Goal: Task Accomplishment & Management: Use online tool/utility

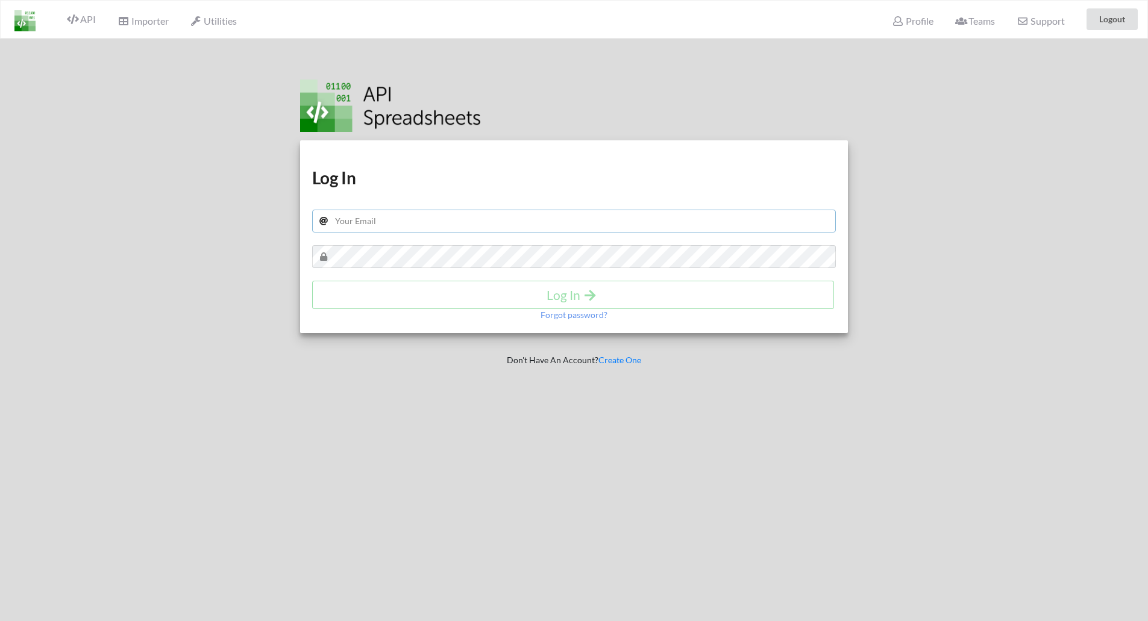
click at [531, 213] on input "text" at bounding box center [574, 221] width 524 height 23
type input "ravikawaweb@gmail.com"
click at [590, 283] on button "Log In" at bounding box center [573, 295] width 522 height 28
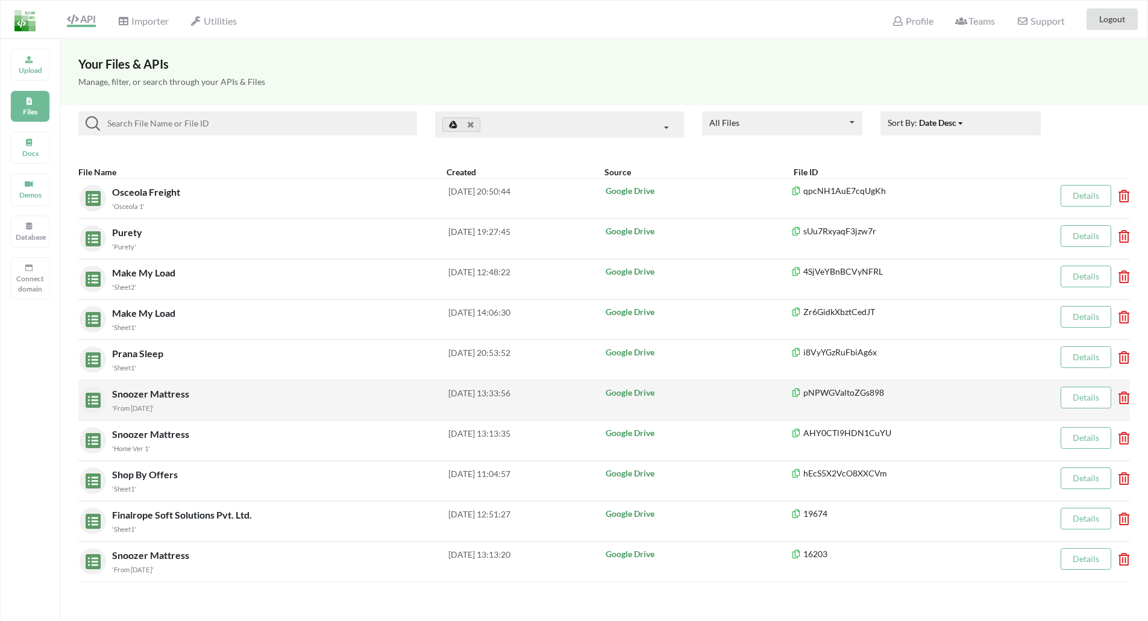
click at [174, 407] on div "'From [DATE]'" at bounding box center [280, 407] width 336 height 13
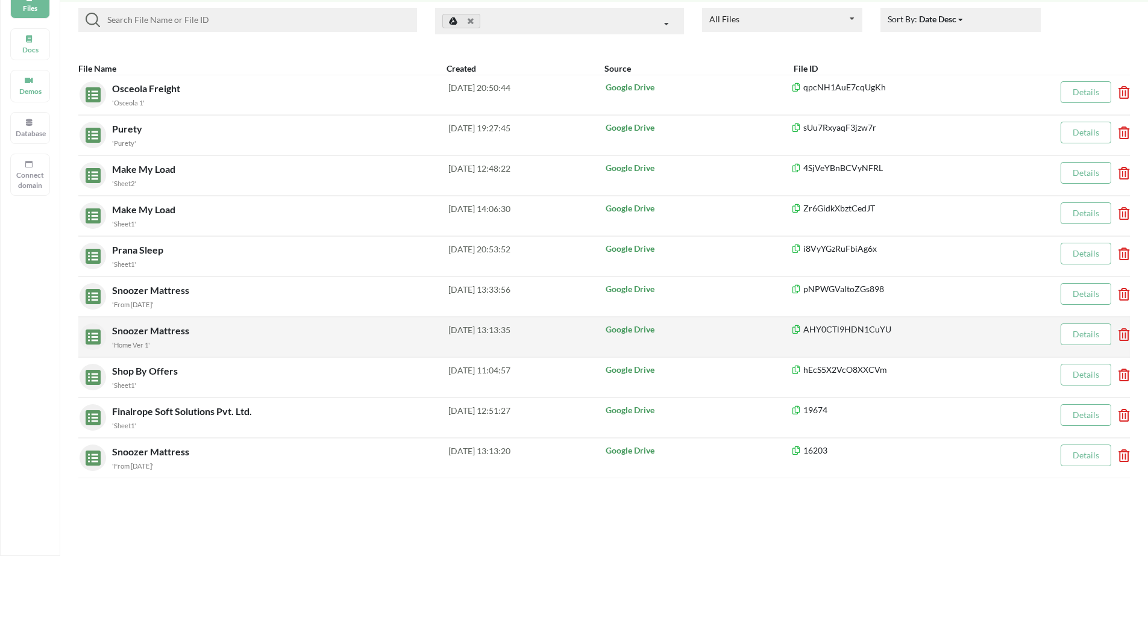
scroll to position [121, 0]
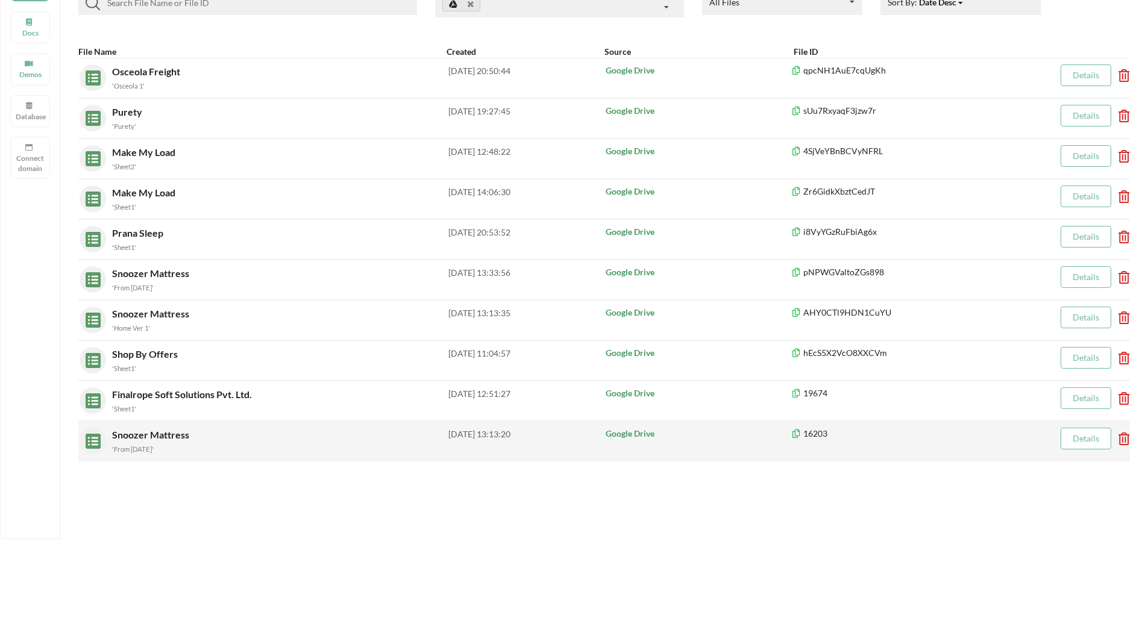
click at [146, 440] on div "Snoozer Mattress 'From 17 April 2024'" at bounding box center [280, 441] width 336 height 27
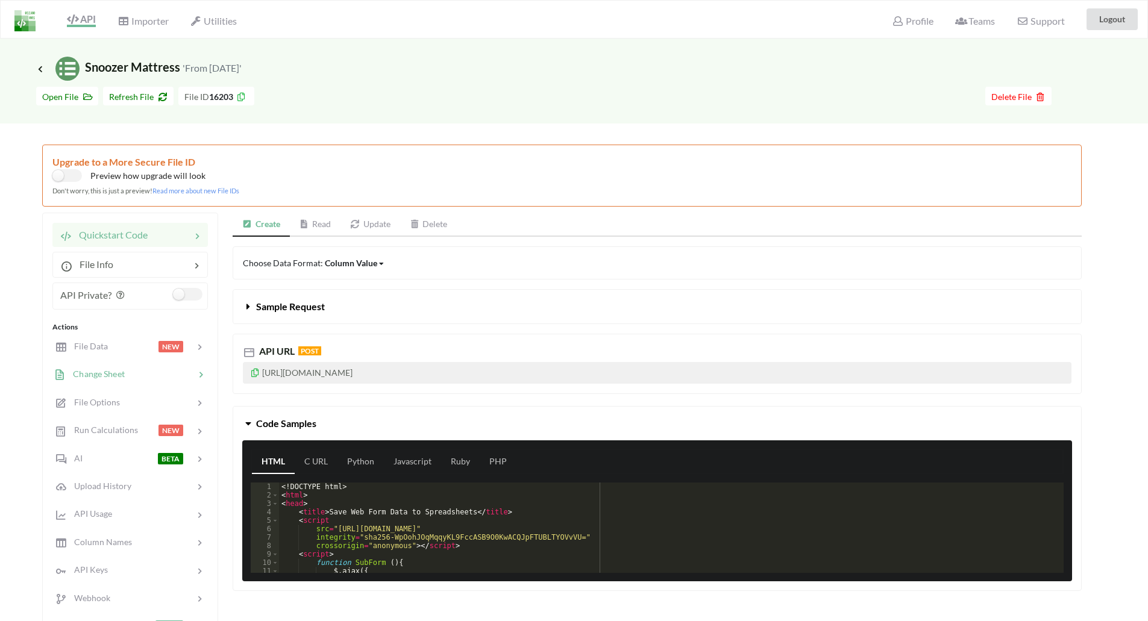
click at [106, 374] on span "Change Sheet" at bounding box center [95, 374] width 59 height 10
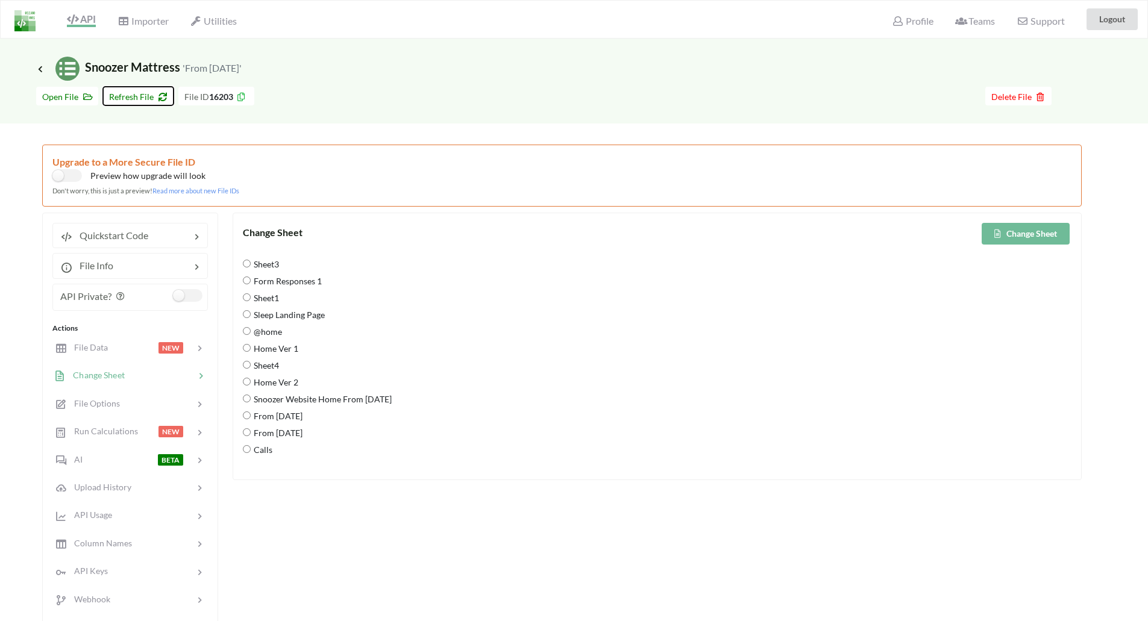
click at [130, 102] on button "Refresh File" at bounding box center [138, 96] width 70 height 19
click at [269, 469] on span "From 9 Sep 2025" at bounding box center [277, 466] width 52 height 25
click at [251, 469] on 2025 "From 9 Sep 2025" at bounding box center [247, 466] width 8 height 8
radio 2025 "true"
click at [1033, 232] on button "Change Sheet" at bounding box center [1026, 234] width 88 height 22
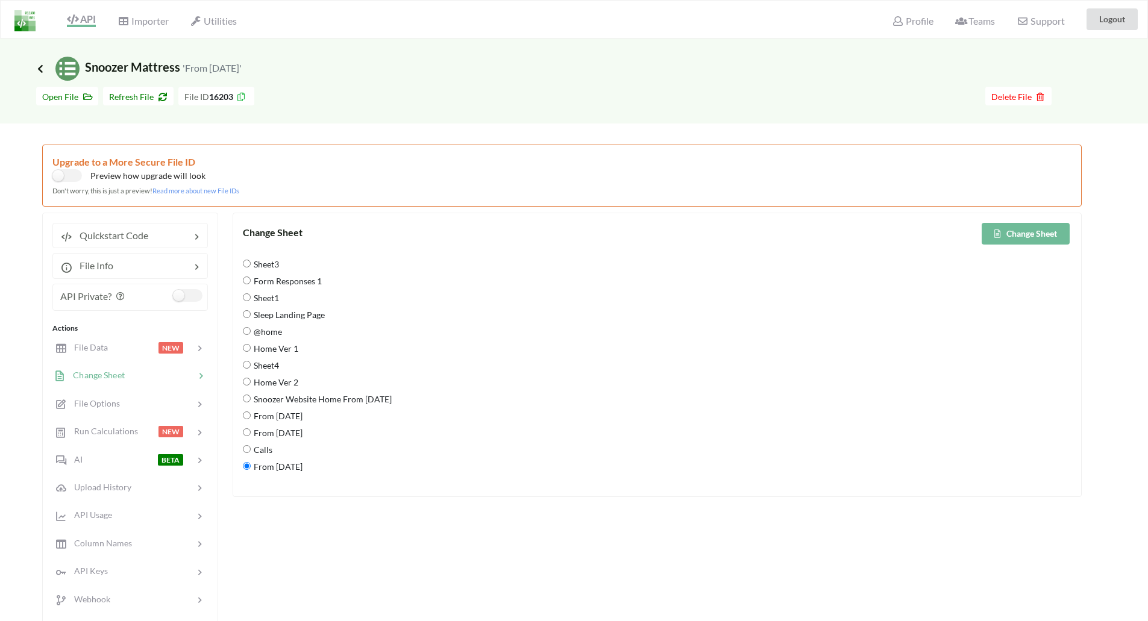
click at [42, 69] on icon at bounding box center [40, 69] width 11 height 10
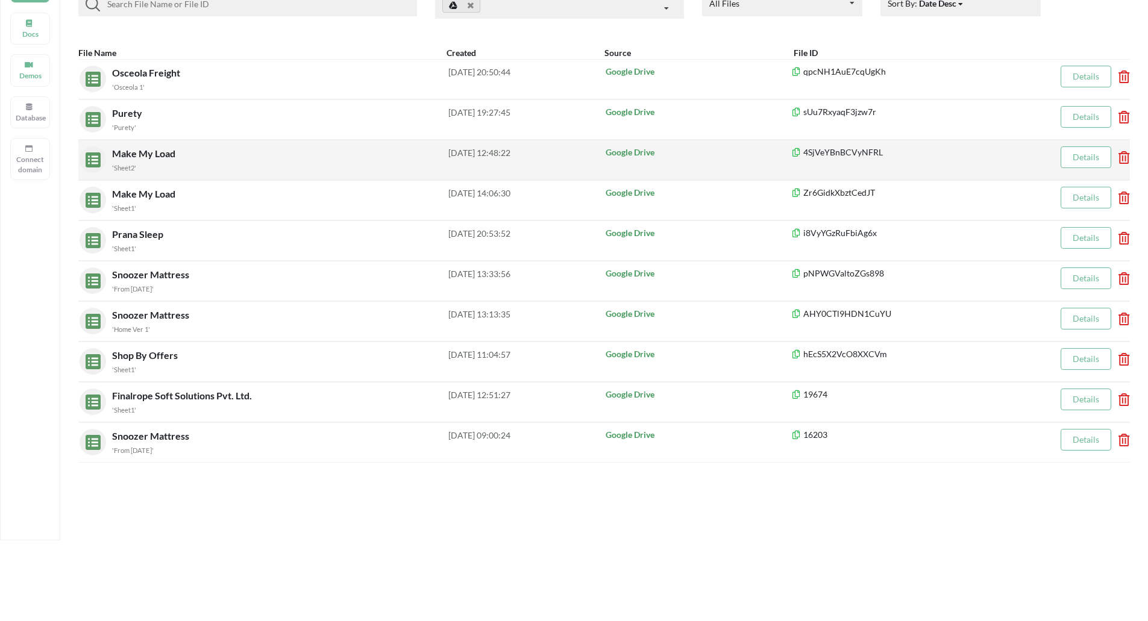
scroll to position [121, 0]
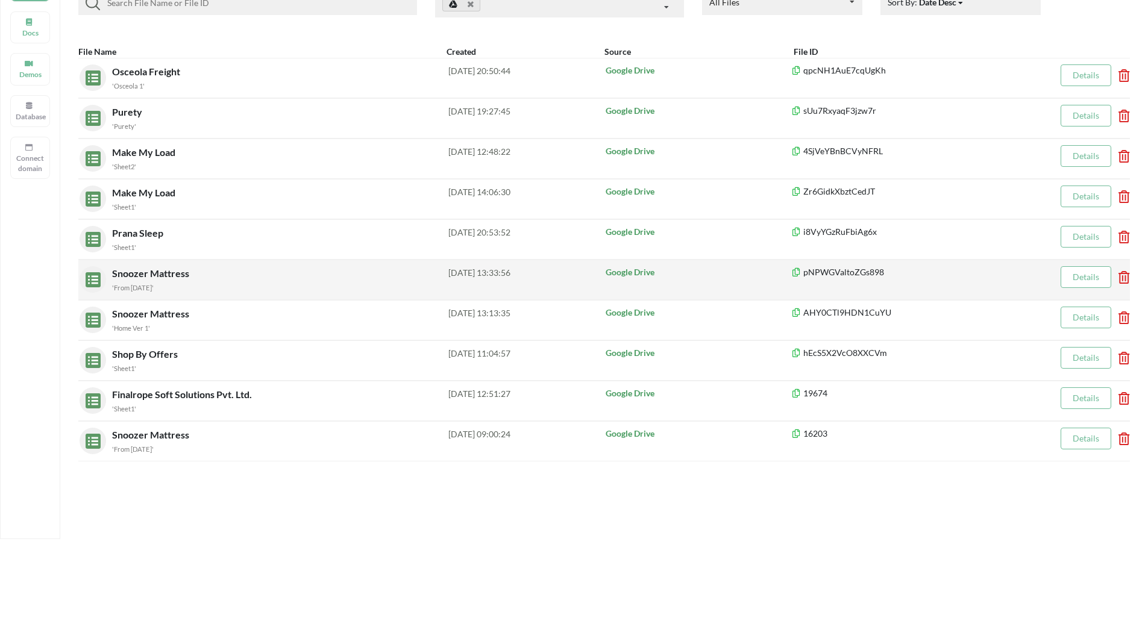
click at [230, 286] on div "'From [DATE]'" at bounding box center [280, 287] width 336 height 13
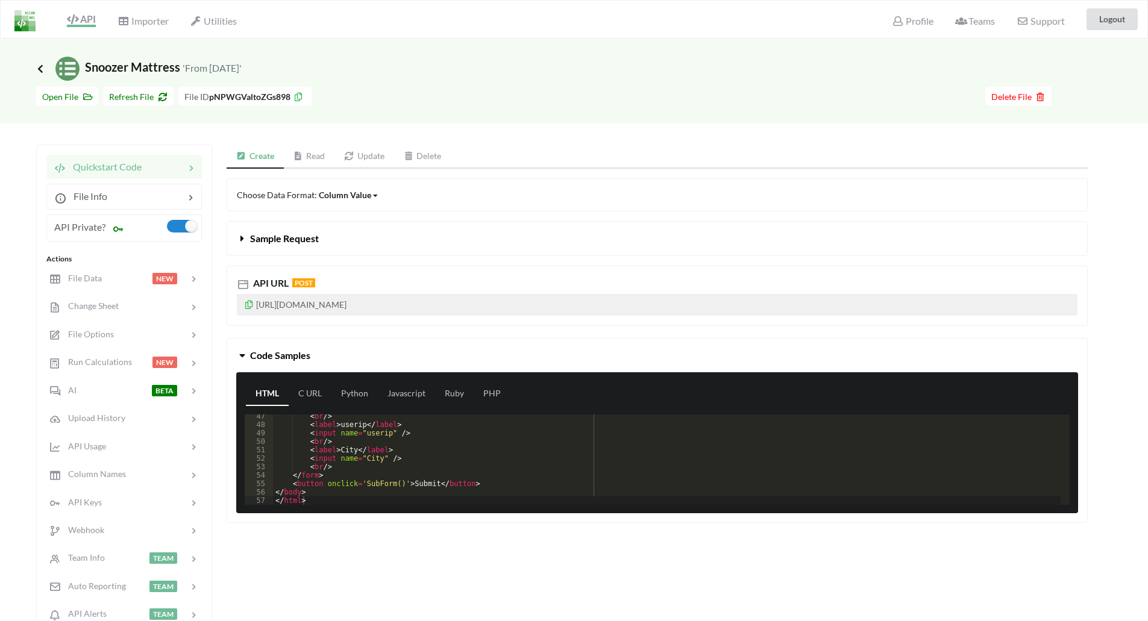
click at [43, 67] on icon at bounding box center [40, 69] width 11 height 10
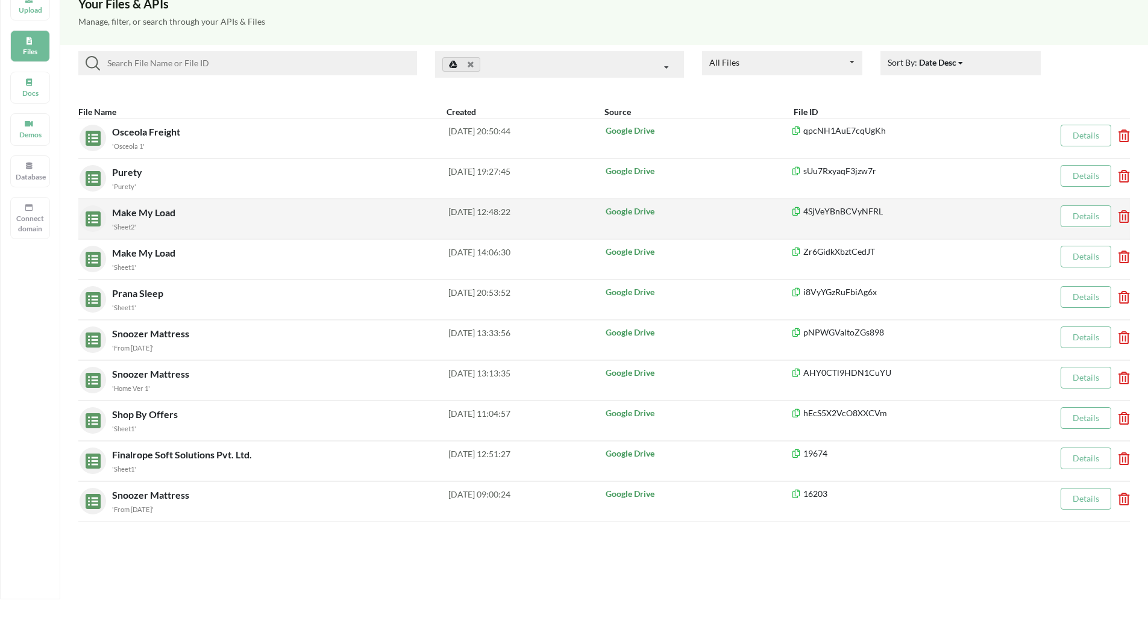
scroll to position [121, 0]
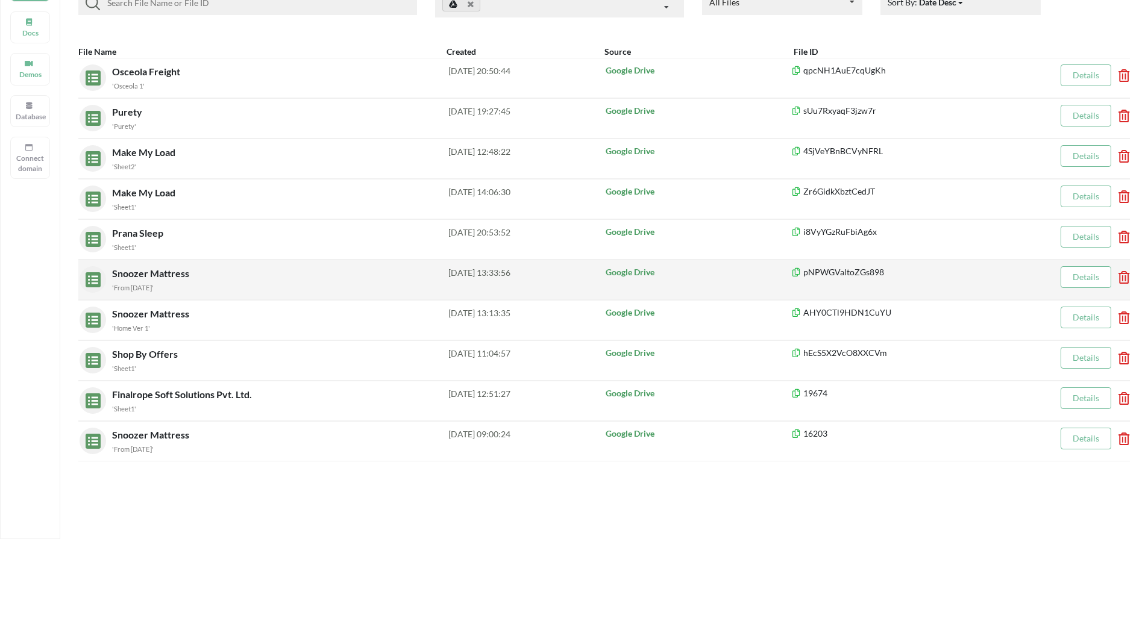
click at [1122, 276] on icon at bounding box center [1120, 273] width 4 height 5
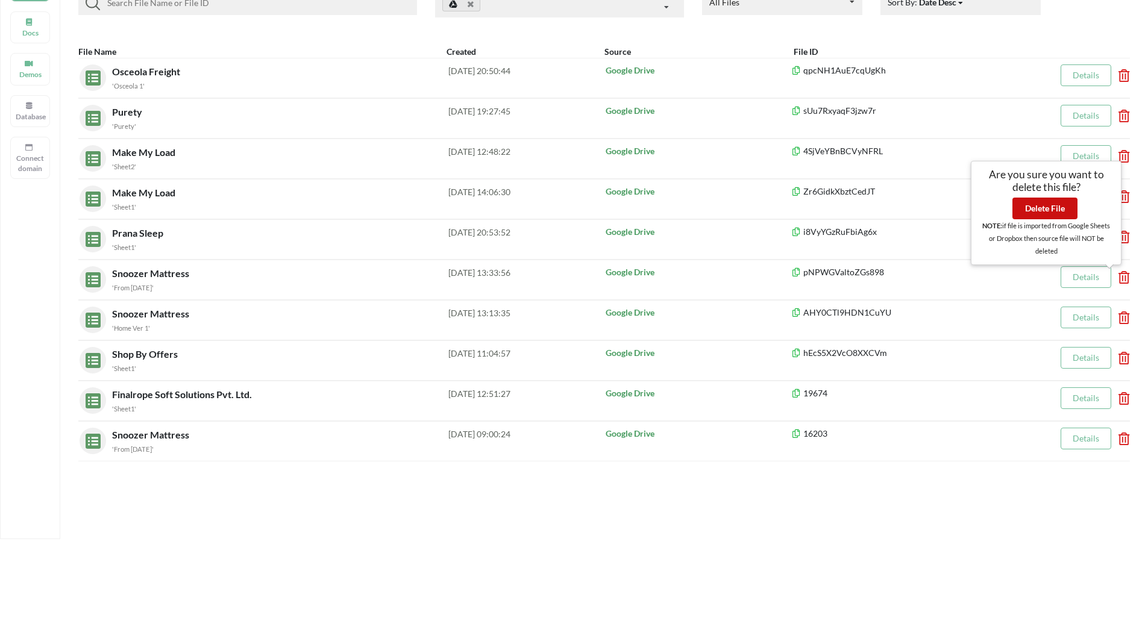
click at [1049, 211] on button "Delete File" at bounding box center [1044, 209] width 65 height 22
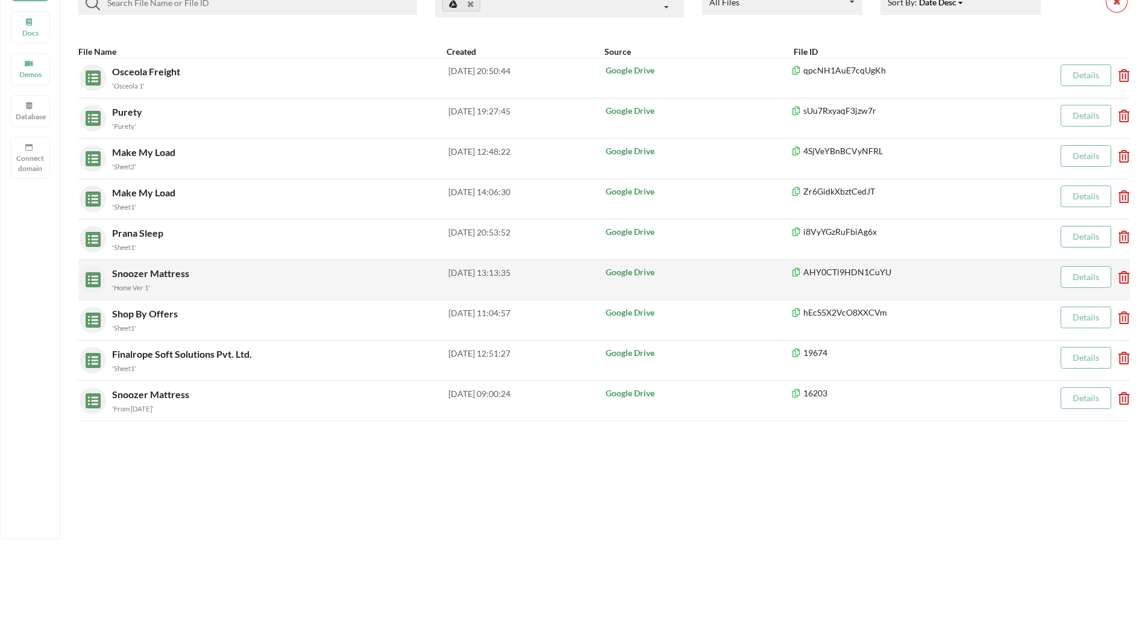
click at [1122, 276] on icon at bounding box center [1120, 273] width 4 height 5
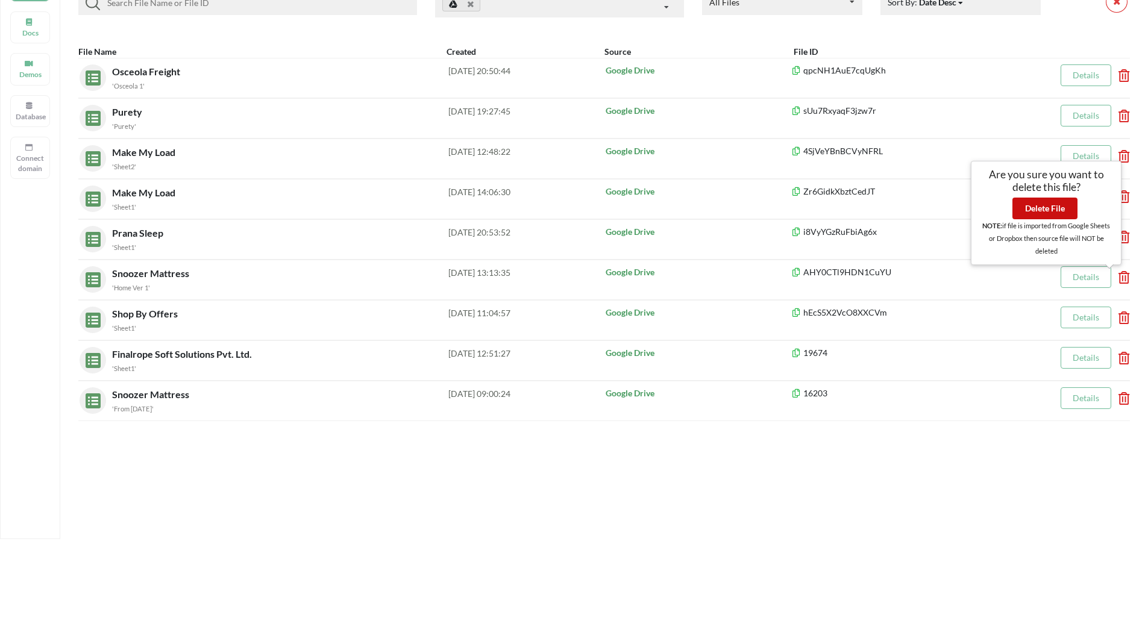
click at [1051, 216] on button "Delete File" at bounding box center [1044, 209] width 65 height 22
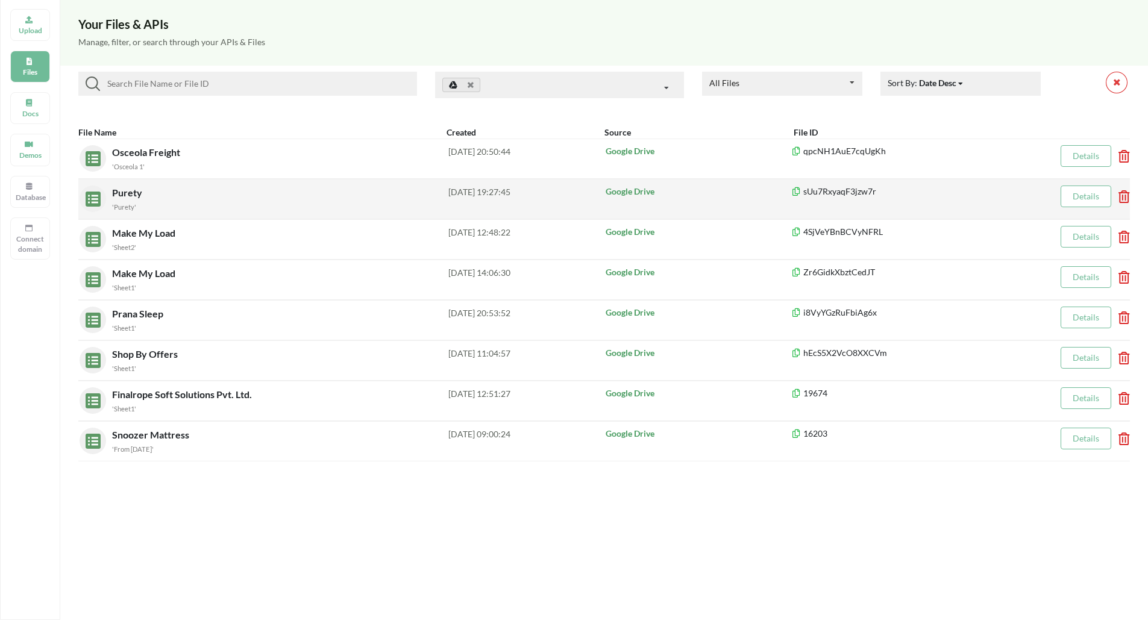
scroll to position [0, 0]
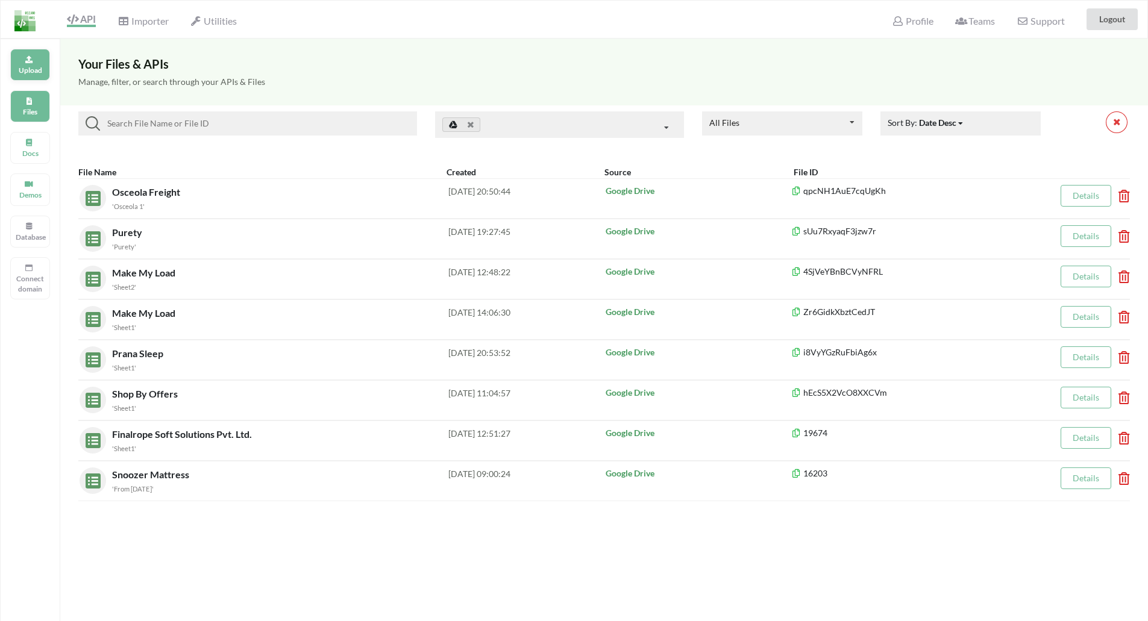
click at [31, 67] on p "Upload" at bounding box center [30, 70] width 29 height 10
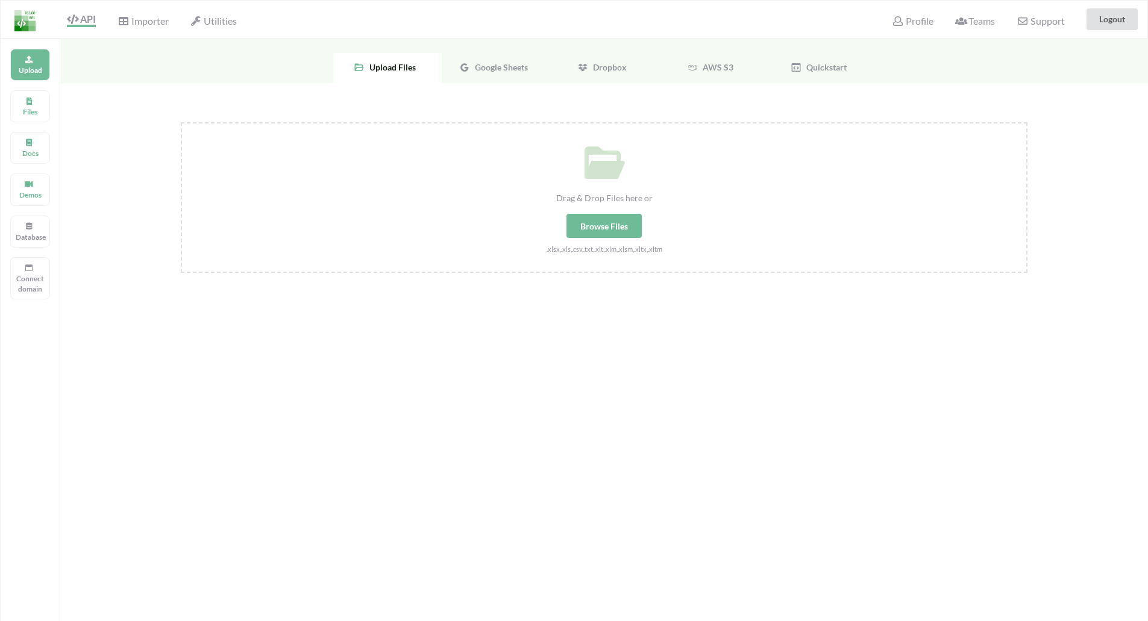
click at [505, 74] on div "Google Sheets" at bounding box center [496, 68] width 108 height 30
click at [610, 206] on span "Select Your Google Sheets" at bounding box center [604, 206] width 125 height 22
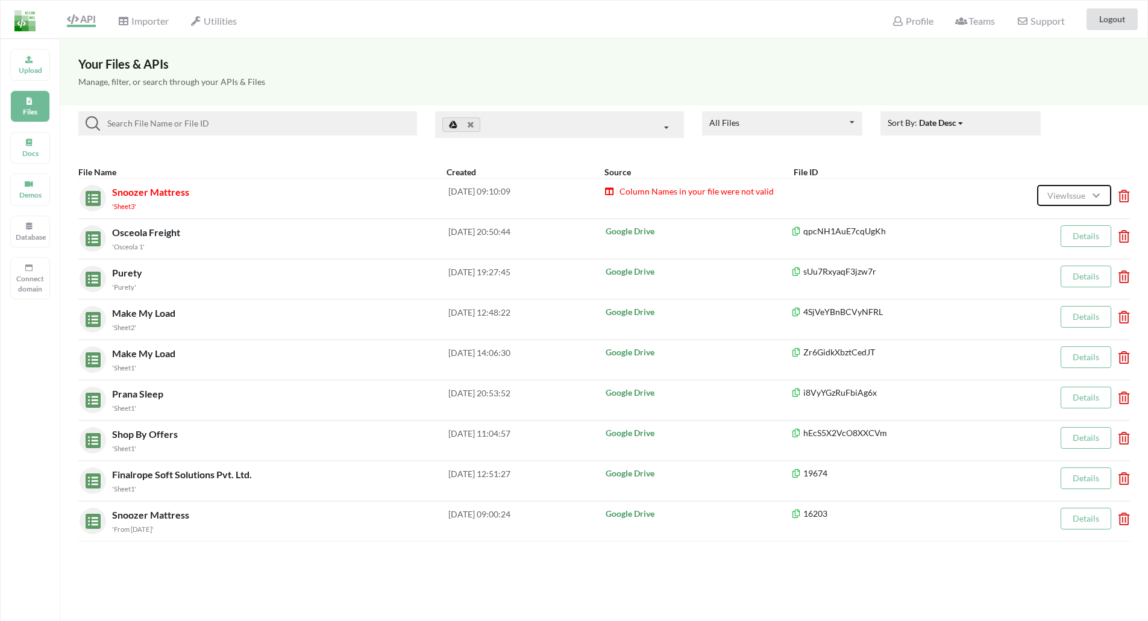
click at [1092, 197] on icon at bounding box center [1096, 194] width 10 height 8
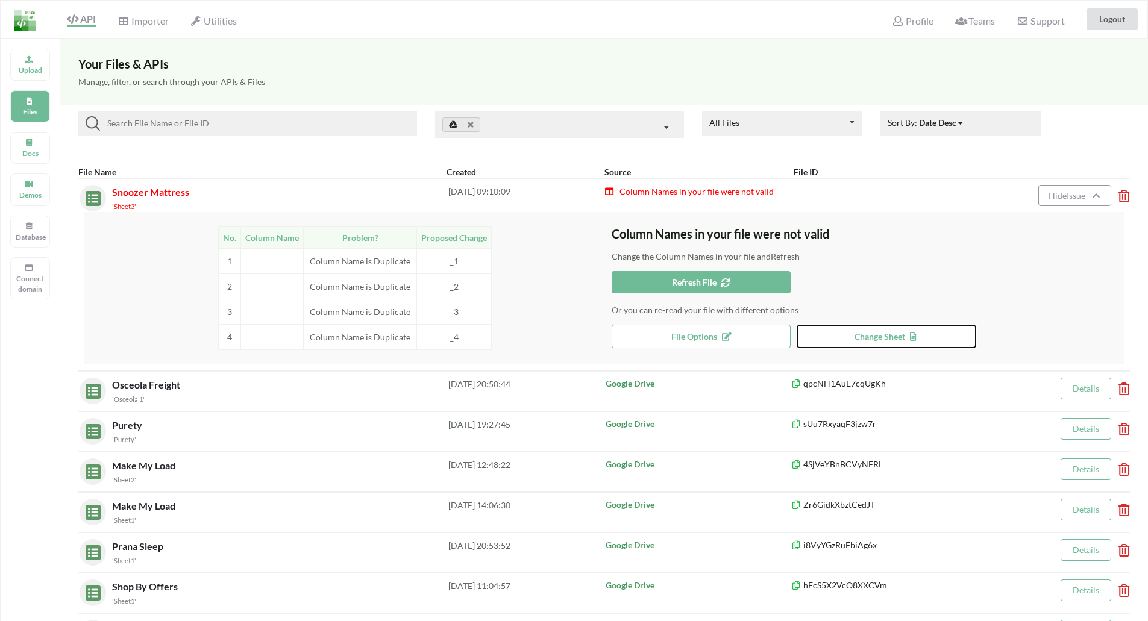
click at [870, 344] on button "Change Sheet" at bounding box center [887, 336] width 180 height 23
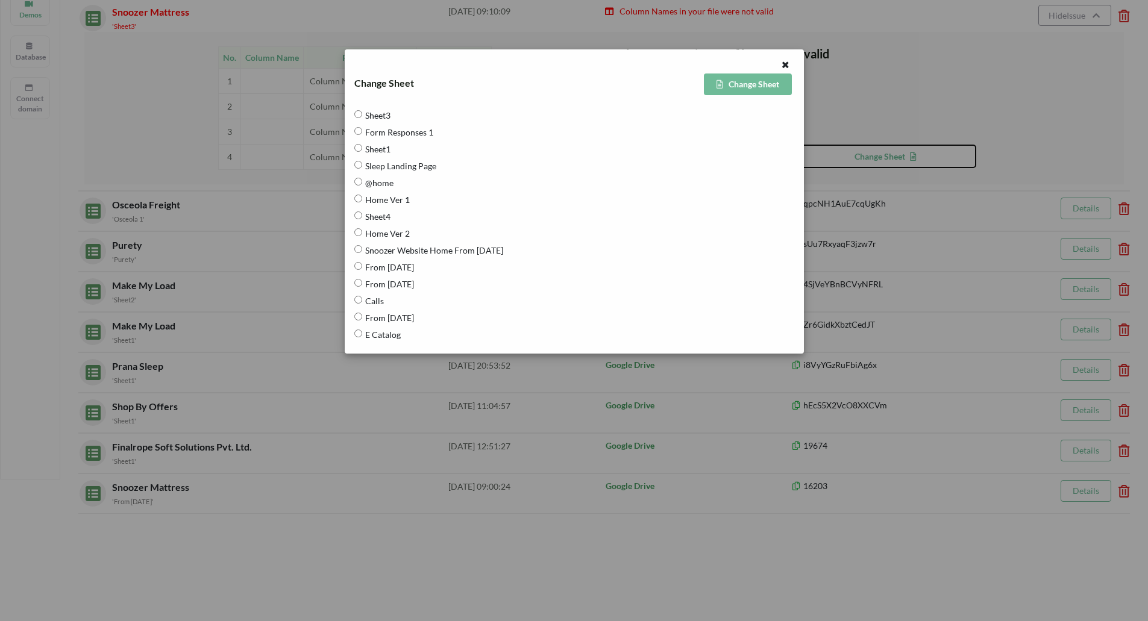
scroll to position [181, 0]
click at [385, 334] on span "E Catalog" at bounding box center [381, 334] width 39 height 25
click at [362, 334] on Catalog "E Catalog" at bounding box center [358, 334] width 8 height 8
radio Catalog "true"
click at [754, 78] on button "Change Sheet" at bounding box center [748, 85] width 88 height 22
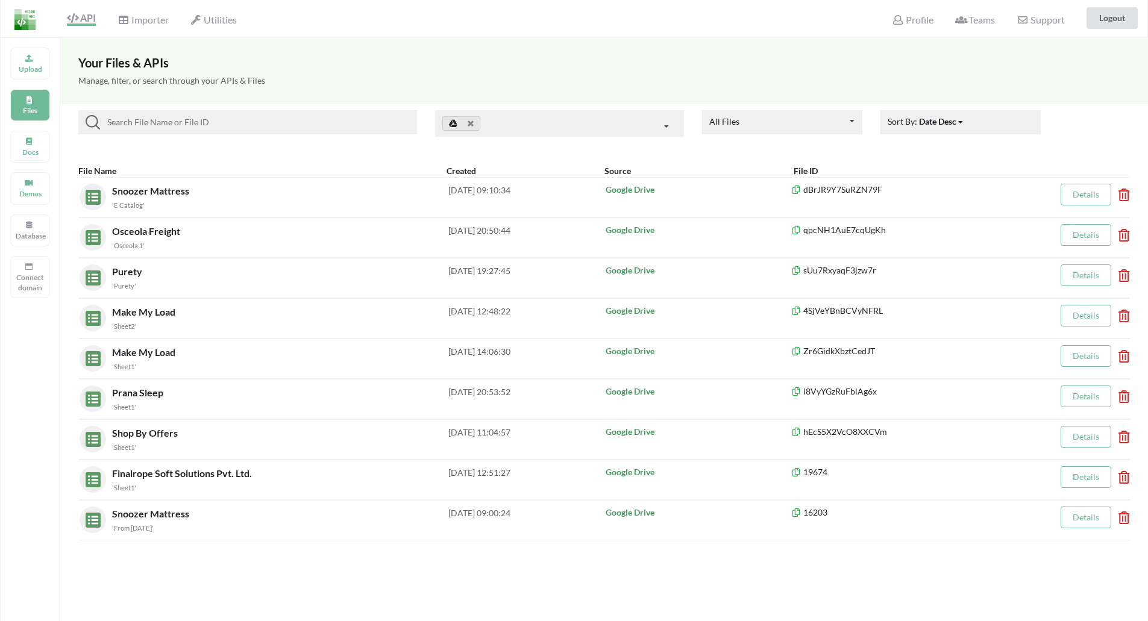
scroll to position [0, 0]
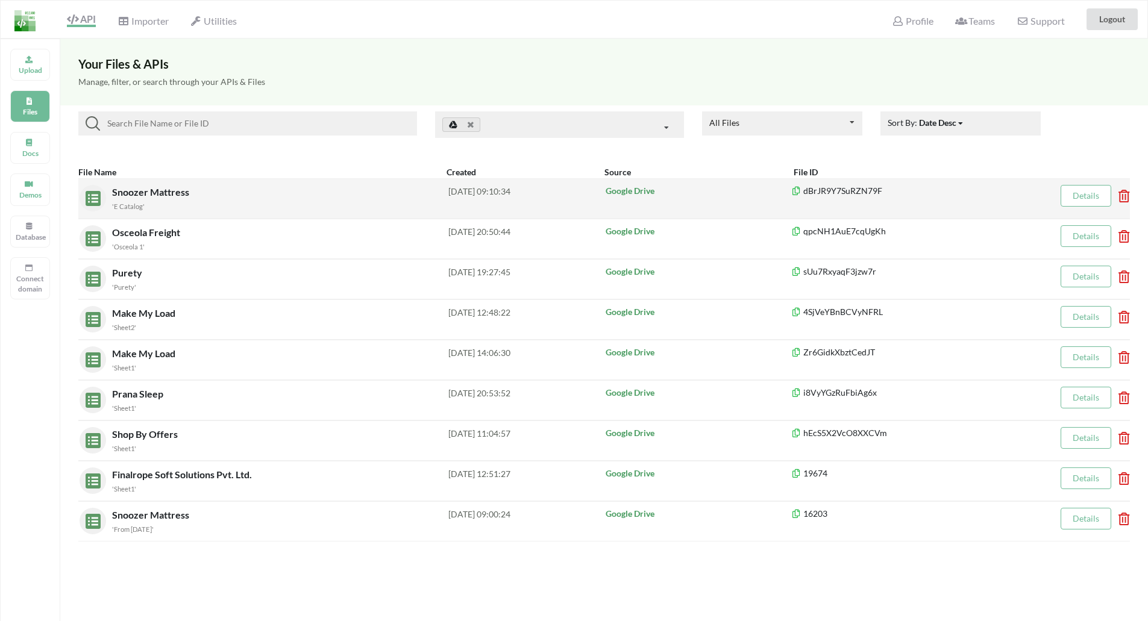
click at [136, 193] on span "Snoozer Mattress" at bounding box center [152, 191] width 80 height 11
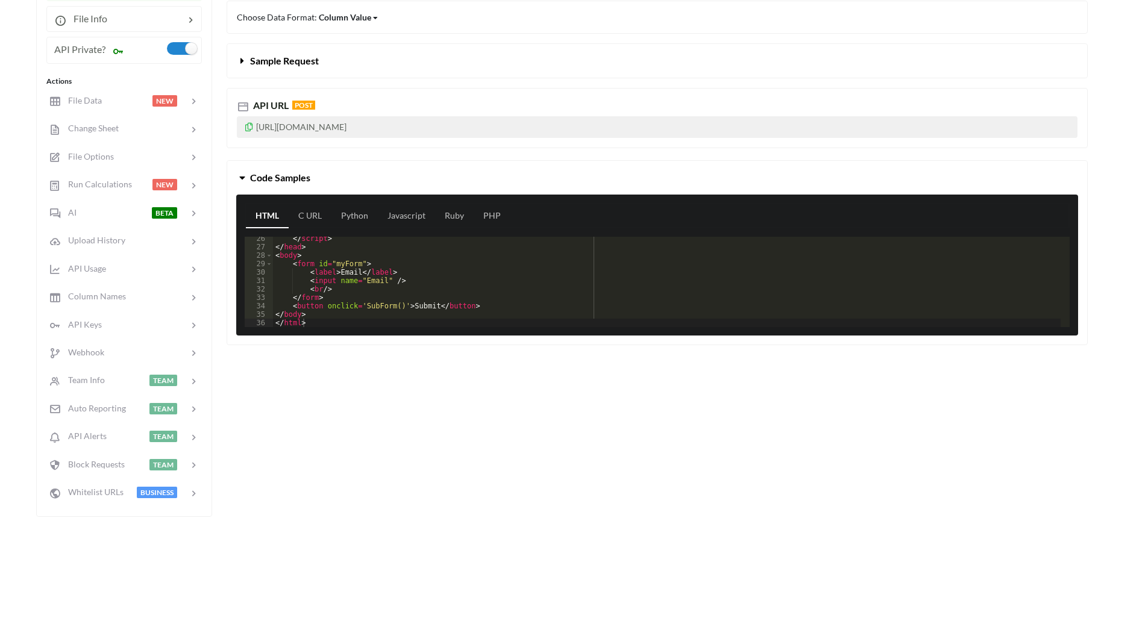
scroll to position [121, 0]
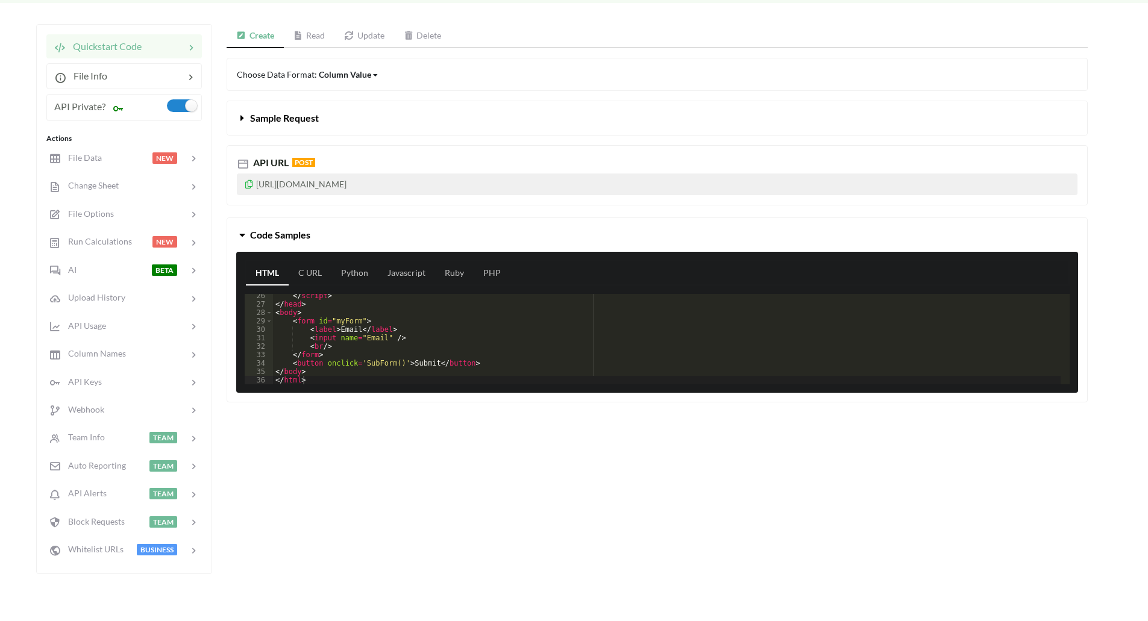
click at [368, 333] on div "</ script > </ head > < body > < form id = "myForm" > < label > Email </ label …" at bounding box center [667, 345] width 788 height 107
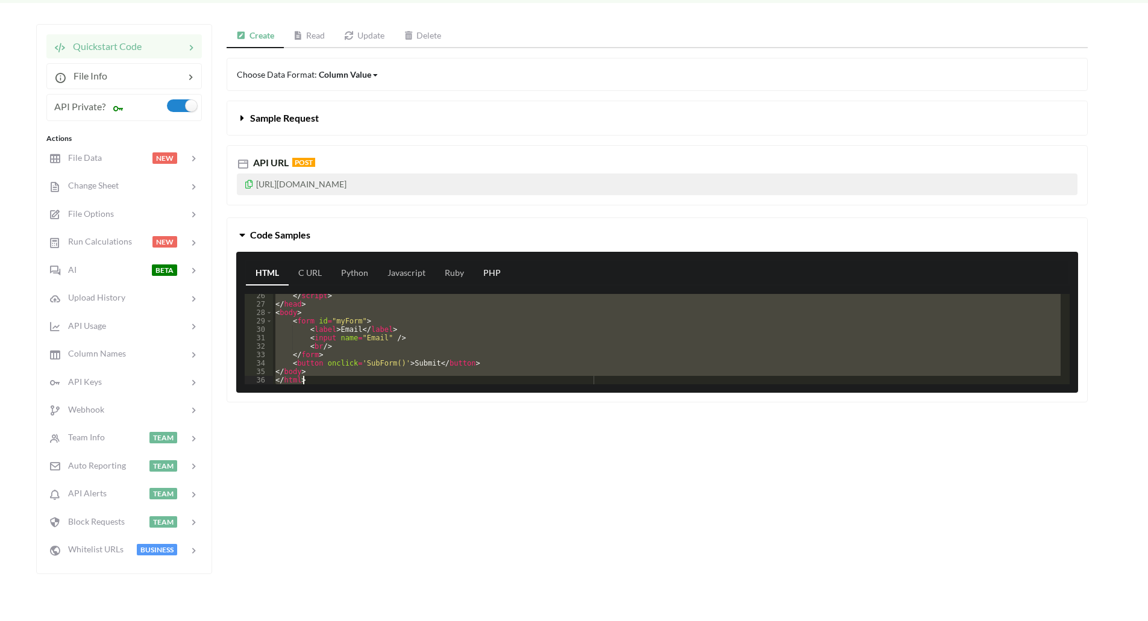
click at [488, 274] on link "PHP" at bounding box center [492, 273] width 37 height 24
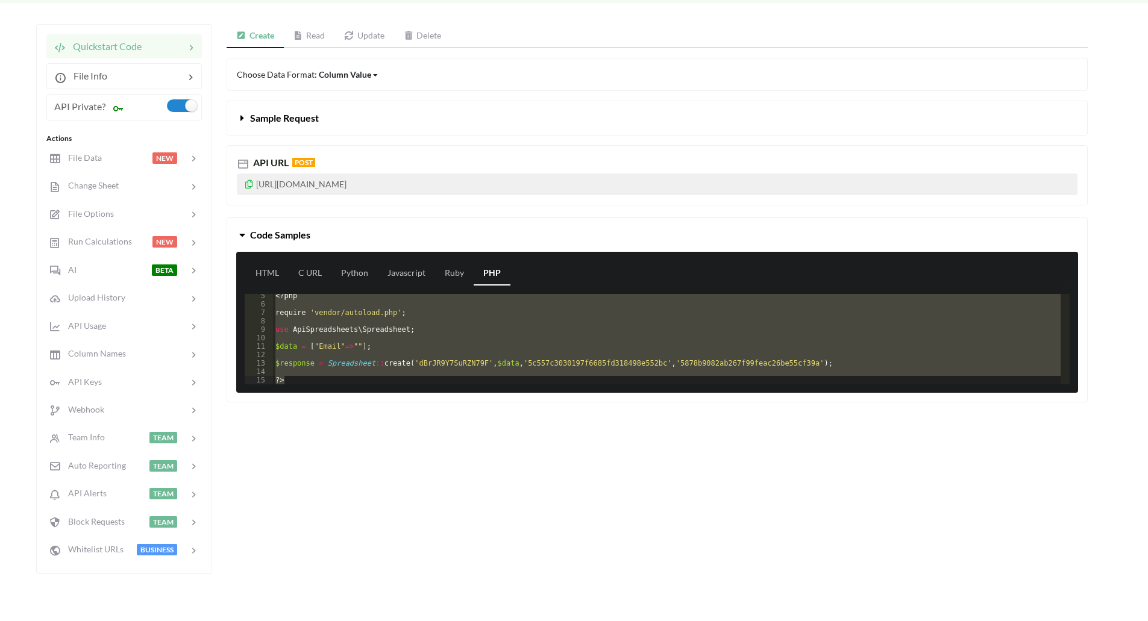
click at [364, 348] on div "<?php require 'vendor/autoload.php' ; use ApiSpreadsheets \ Spreadsheet ; $data…" at bounding box center [667, 339] width 788 height 90
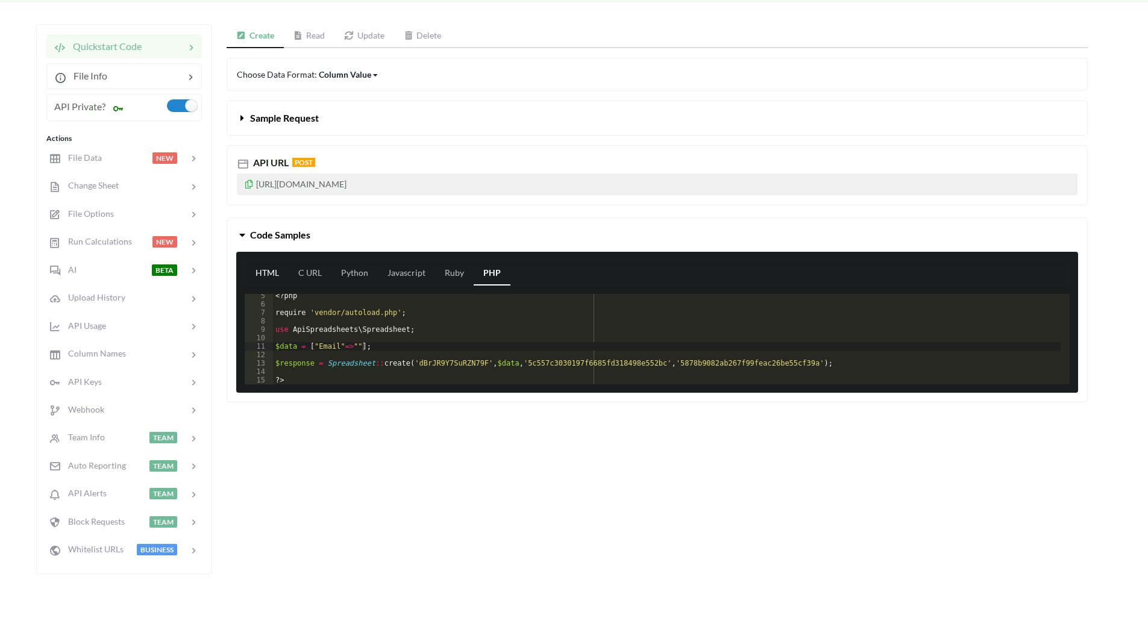
click at [264, 275] on link "HTML" at bounding box center [267, 273] width 43 height 24
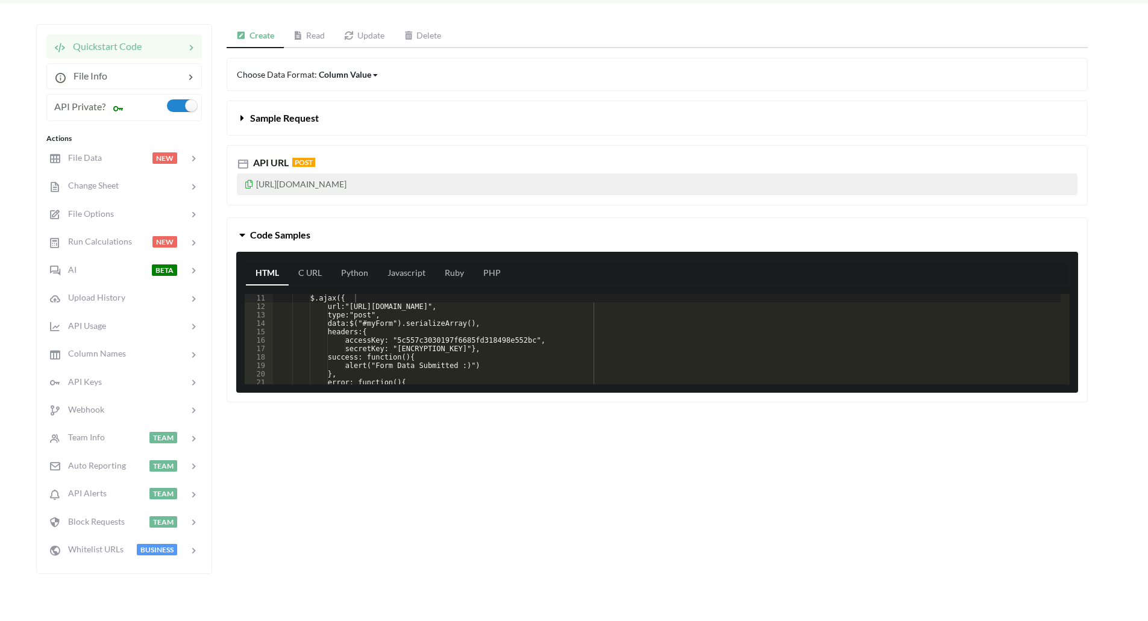
click at [375, 328] on div "$.ajax({ url:"https://api.apispreadsheets.com/data/dBrJR9Y7SuRZN79F/", type:"po…" at bounding box center [667, 347] width 788 height 107
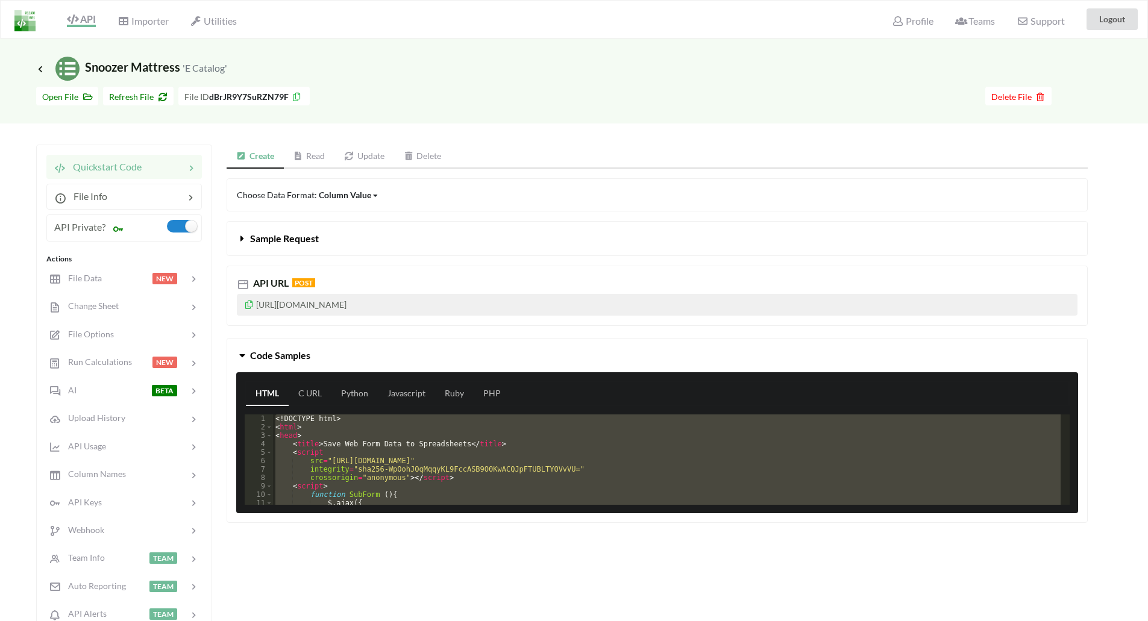
scroll to position [121, 0]
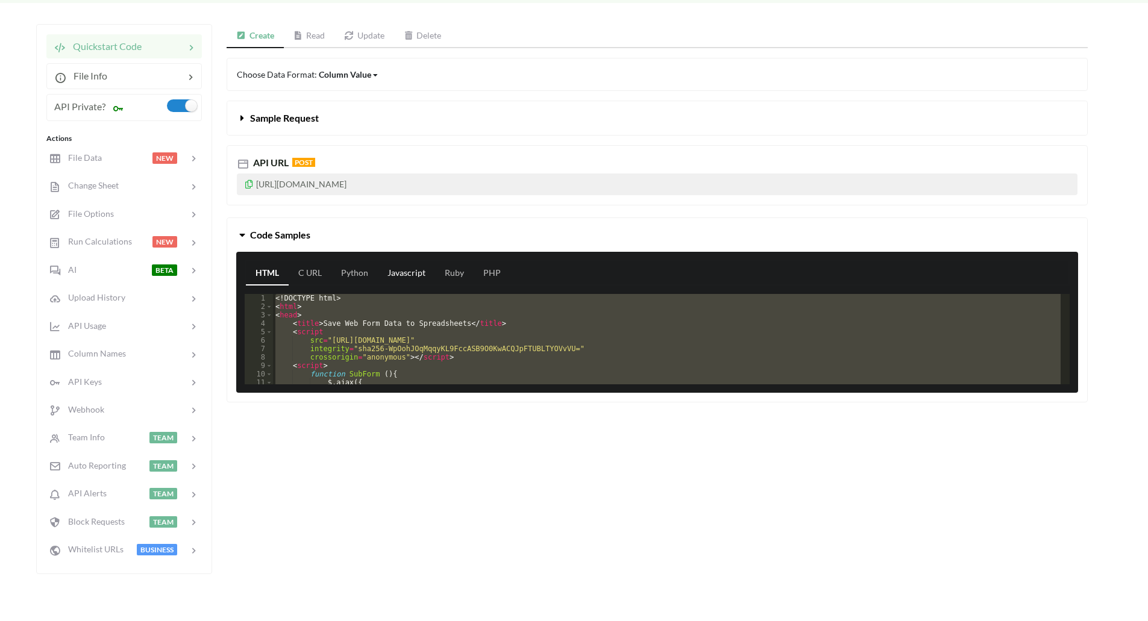
click at [410, 272] on link "Javascript" at bounding box center [406, 273] width 57 height 24
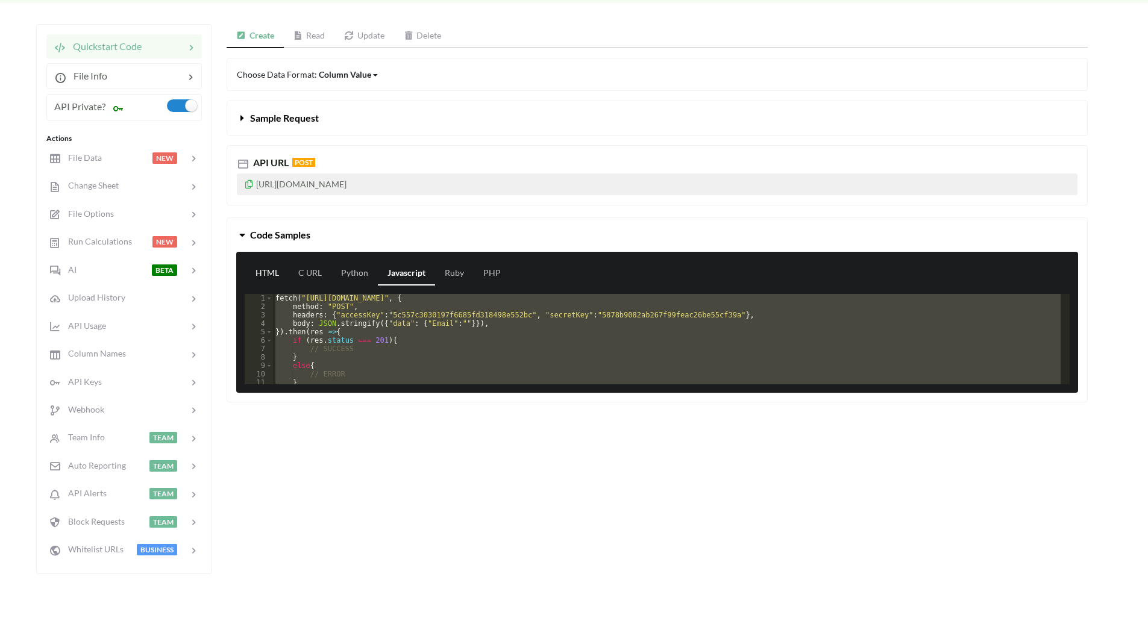
click at [264, 273] on link "HTML" at bounding box center [267, 273] width 43 height 24
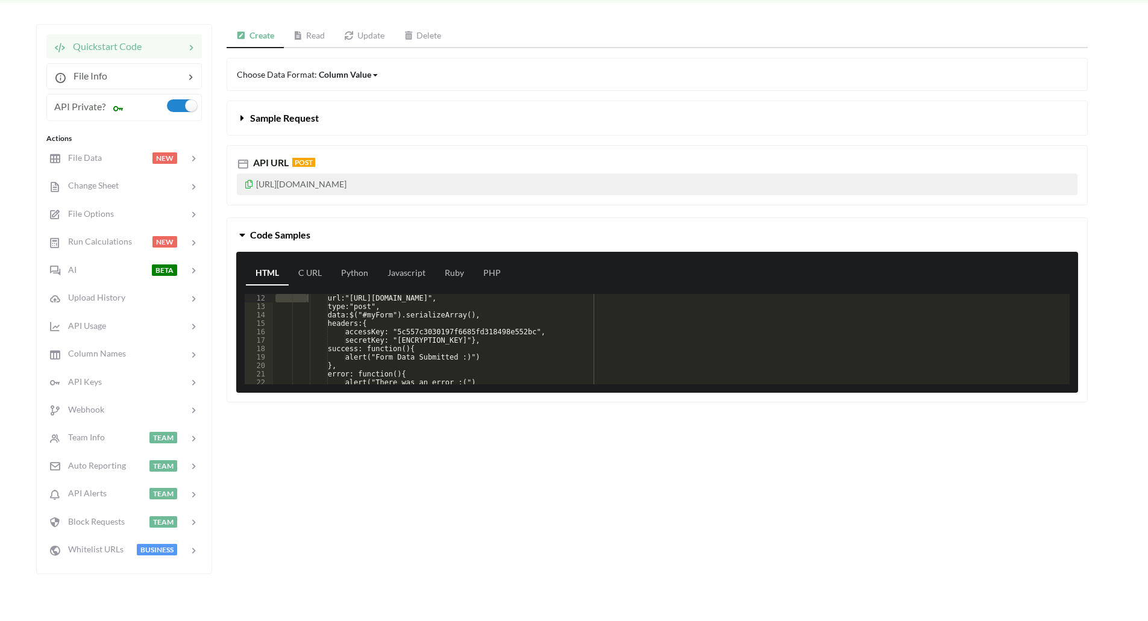
scroll to position [93, 0]
click at [354, 341] on div "url:"https://api.apispreadsheets.com/data/dBrJR9Y7SuRZN79F/", type:"post", data…" at bounding box center [667, 347] width 788 height 107
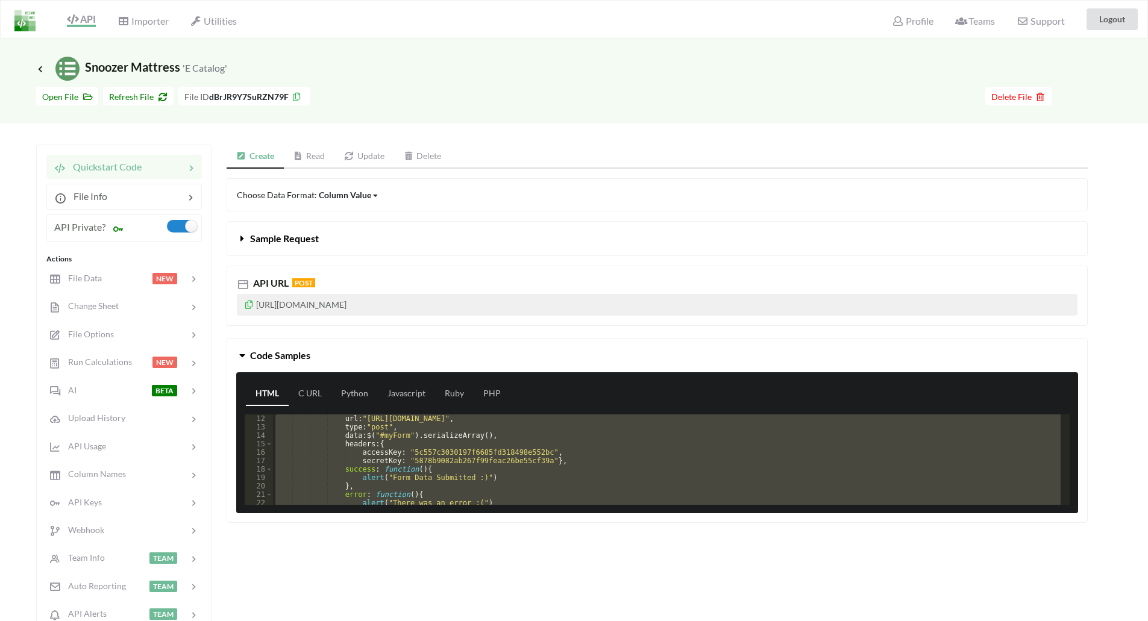
scroll to position [301, 0]
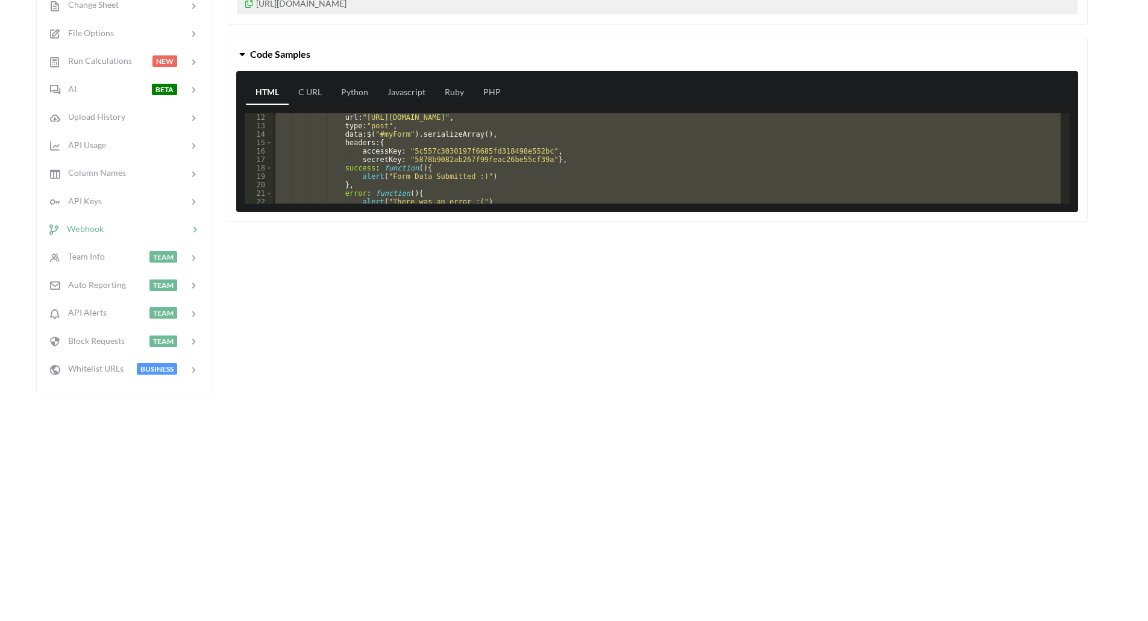
click at [88, 230] on span "Webhook" at bounding box center [82, 229] width 44 height 10
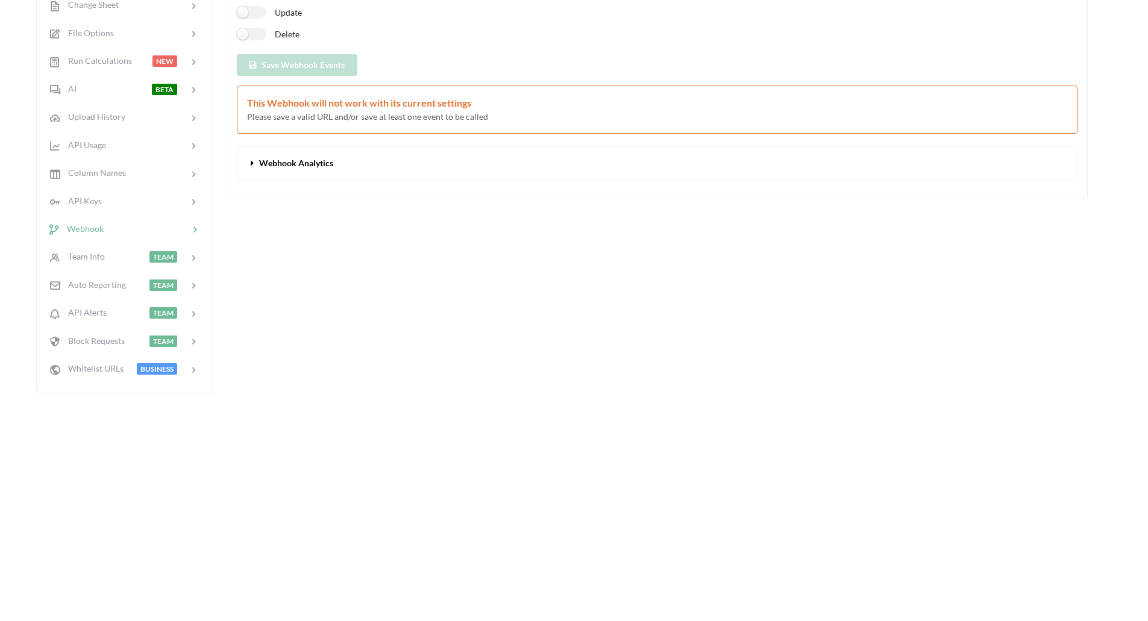
scroll to position [1, 0]
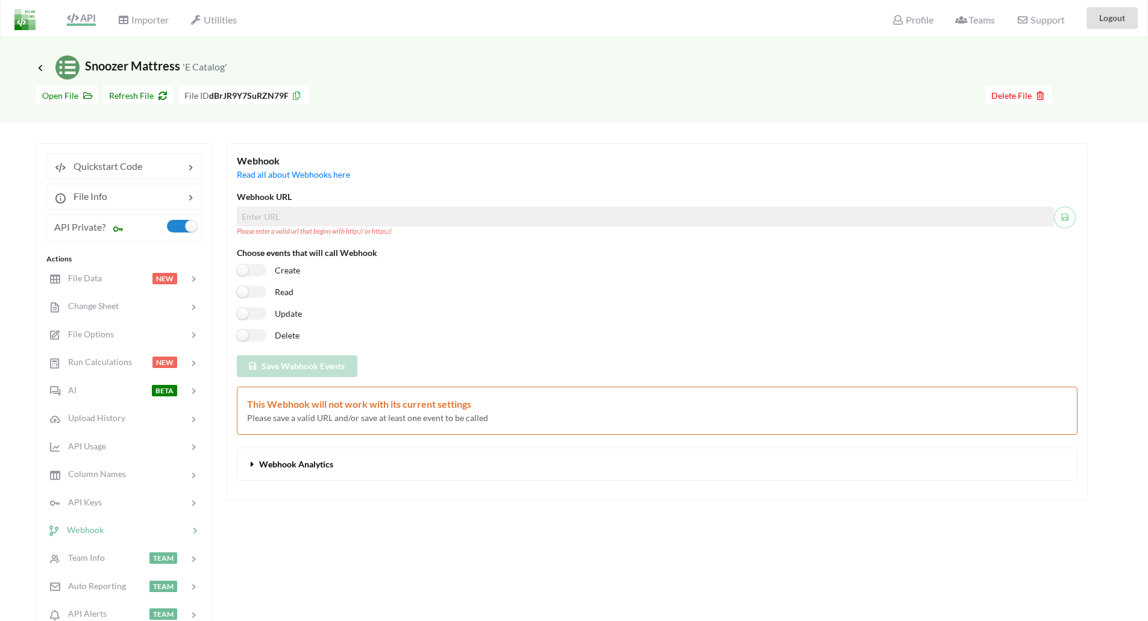
click at [290, 466] on span "Webhook Analytics" at bounding box center [296, 464] width 74 height 10
click at [487, 105] on div at bounding box center [647, 96] width 675 height 19
click at [264, 275] on label "Create" at bounding box center [268, 271] width 63 height 13
checkbox input "true"
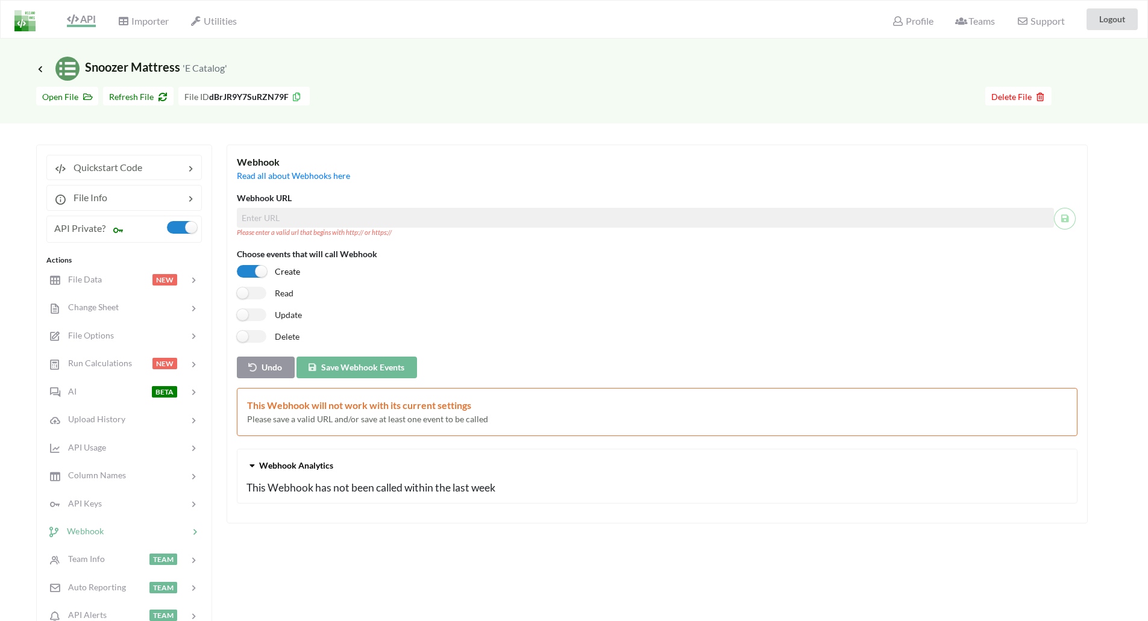
click at [285, 219] on input at bounding box center [645, 218] width 817 height 20
click at [40, 66] on icon at bounding box center [40, 69] width 11 height 10
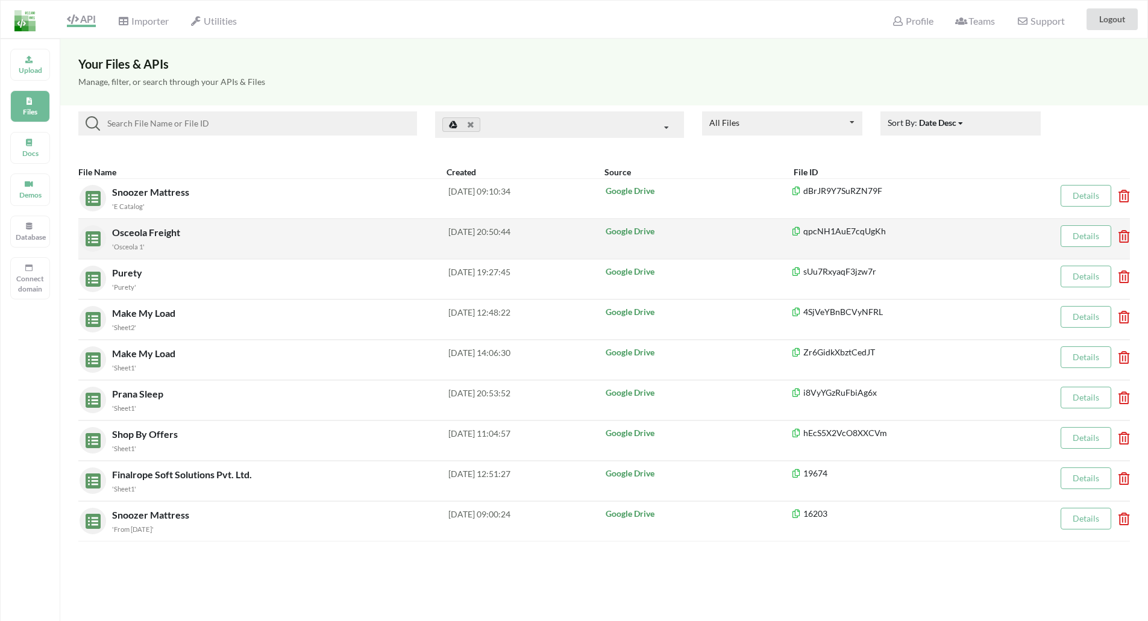
click at [185, 250] on div "'Osceola 1'" at bounding box center [280, 246] width 336 height 13
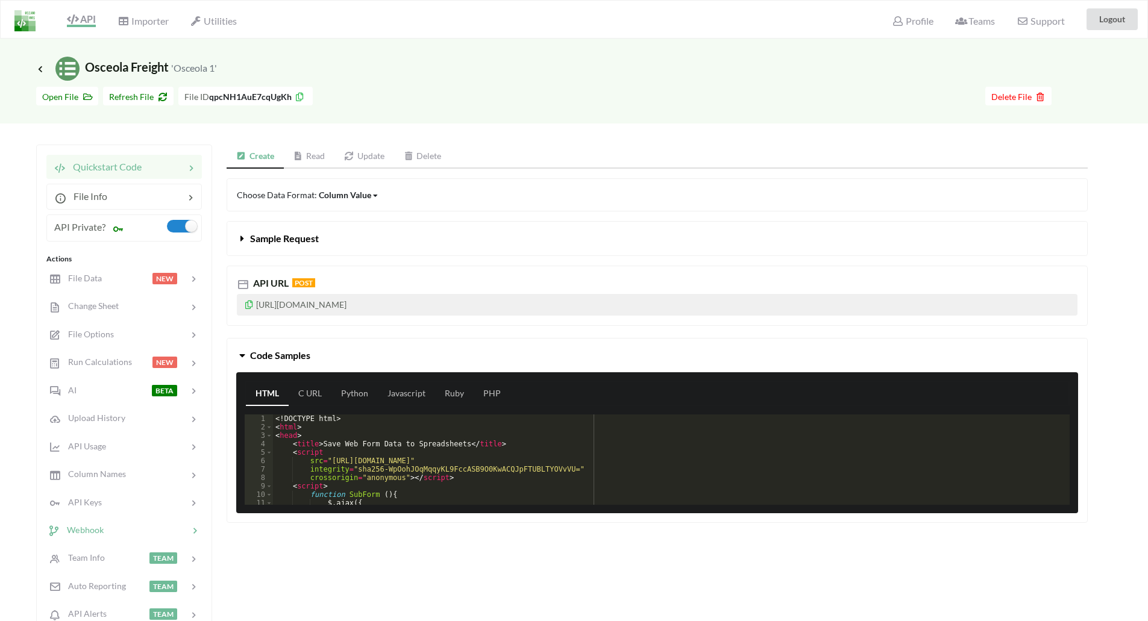
click at [95, 524] on div "Webhook" at bounding box center [76, 531] width 57 height 14
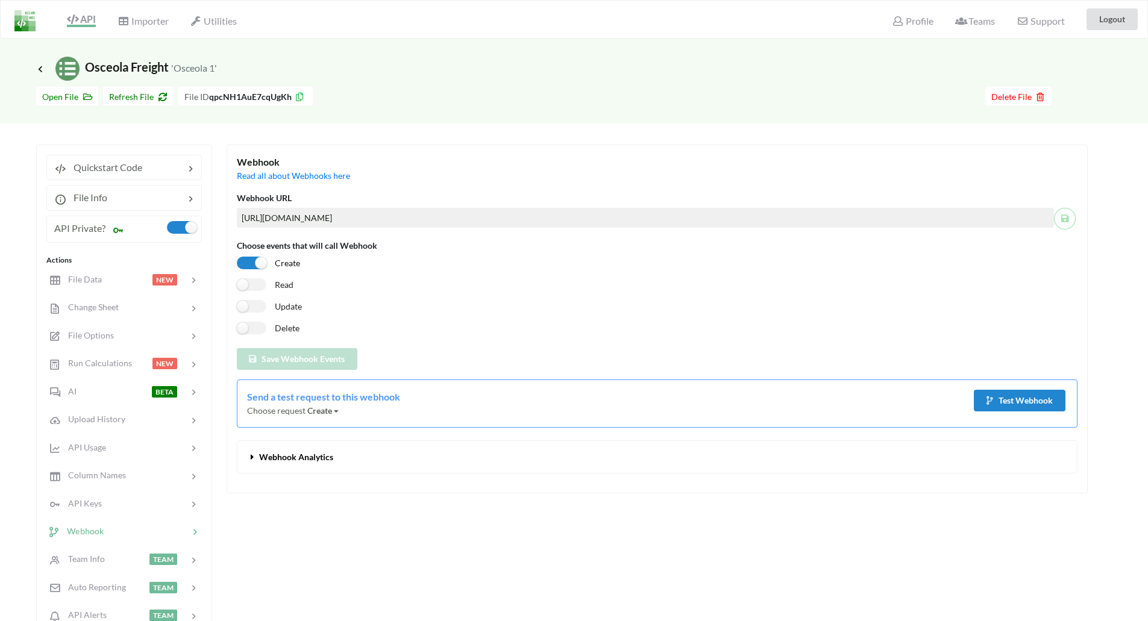
click at [447, 219] on input "https://osceolafr8.com/wp-content/themes/stike-child/webhook-handler.php" at bounding box center [645, 218] width 817 height 20
click at [40, 66] on icon at bounding box center [40, 69] width 11 height 10
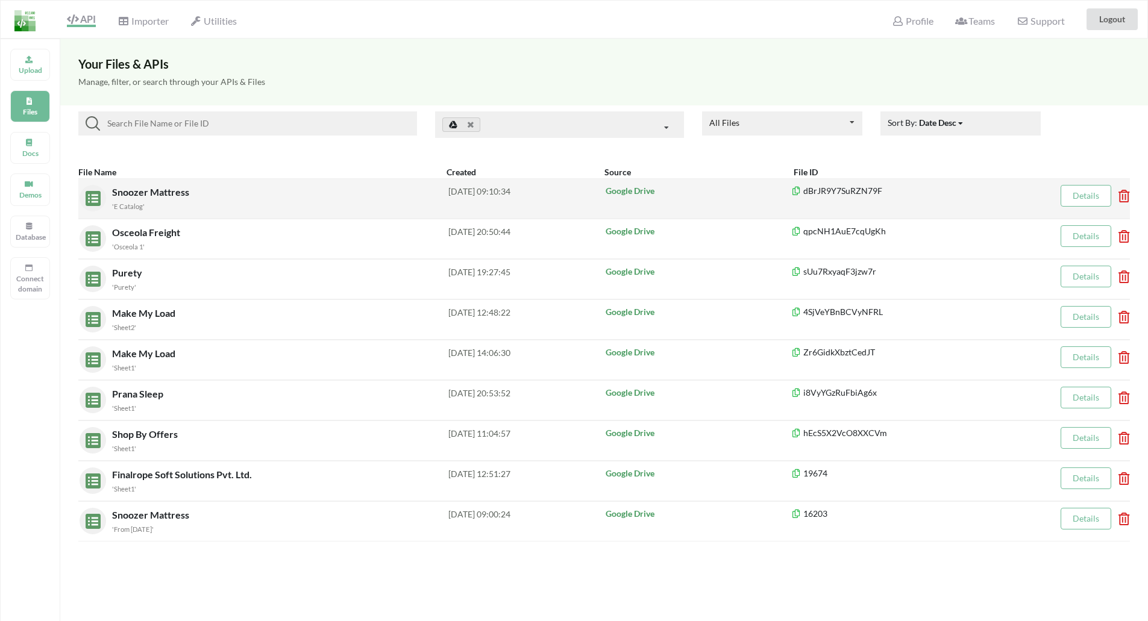
click at [136, 205] on small "'E Catalog'" at bounding box center [128, 206] width 33 height 8
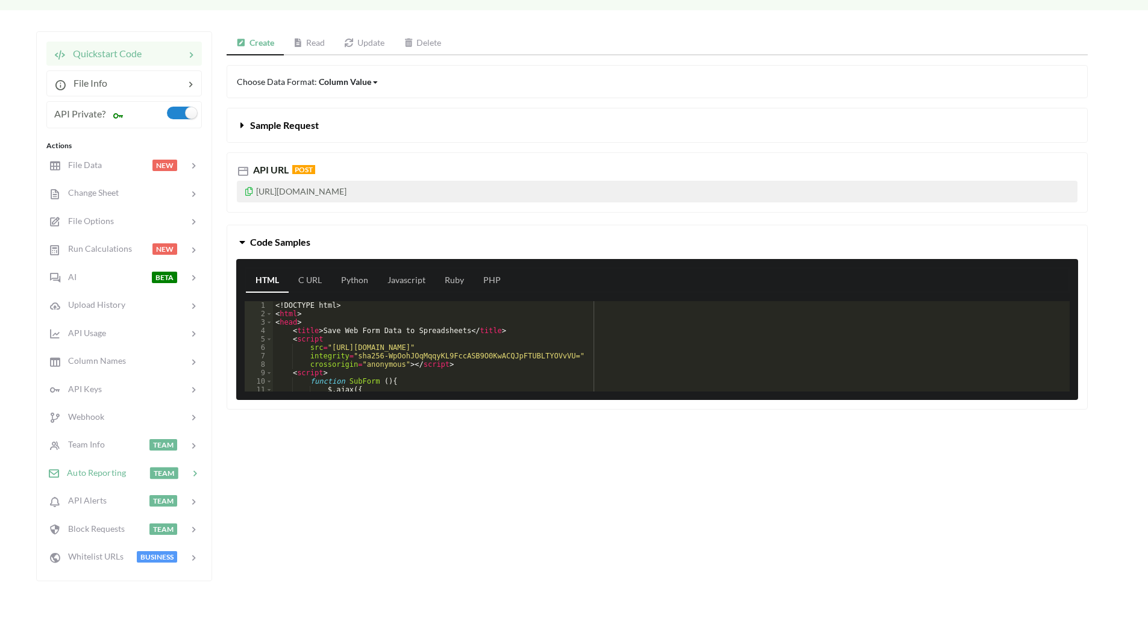
scroll to position [121, 0]
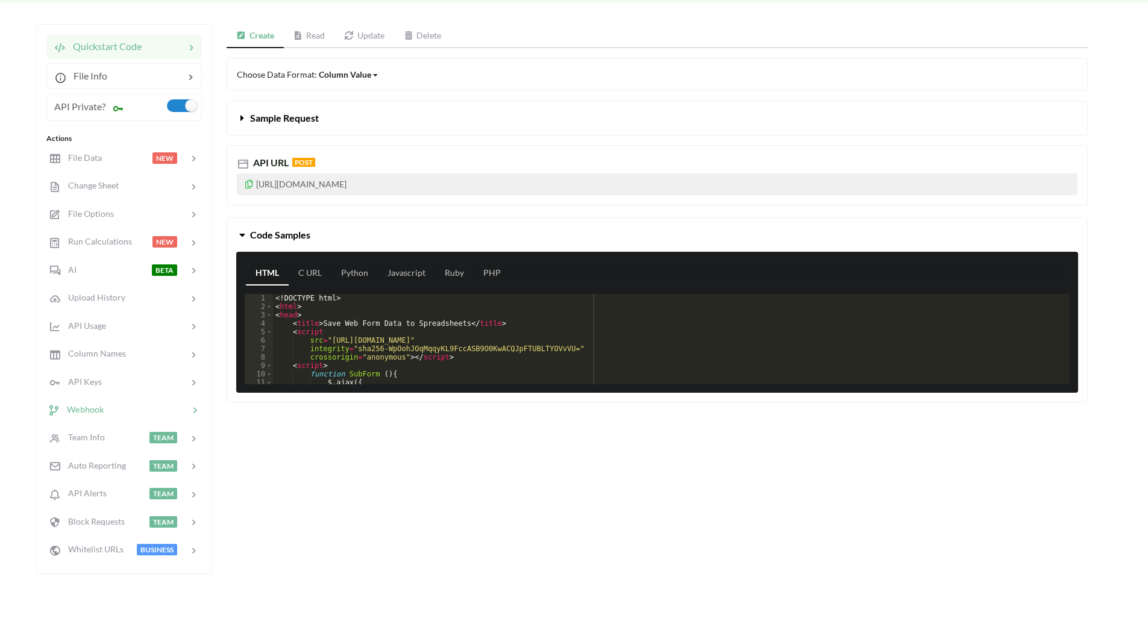
click at [95, 406] on span "Webhook" at bounding box center [82, 409] width 44 height 10
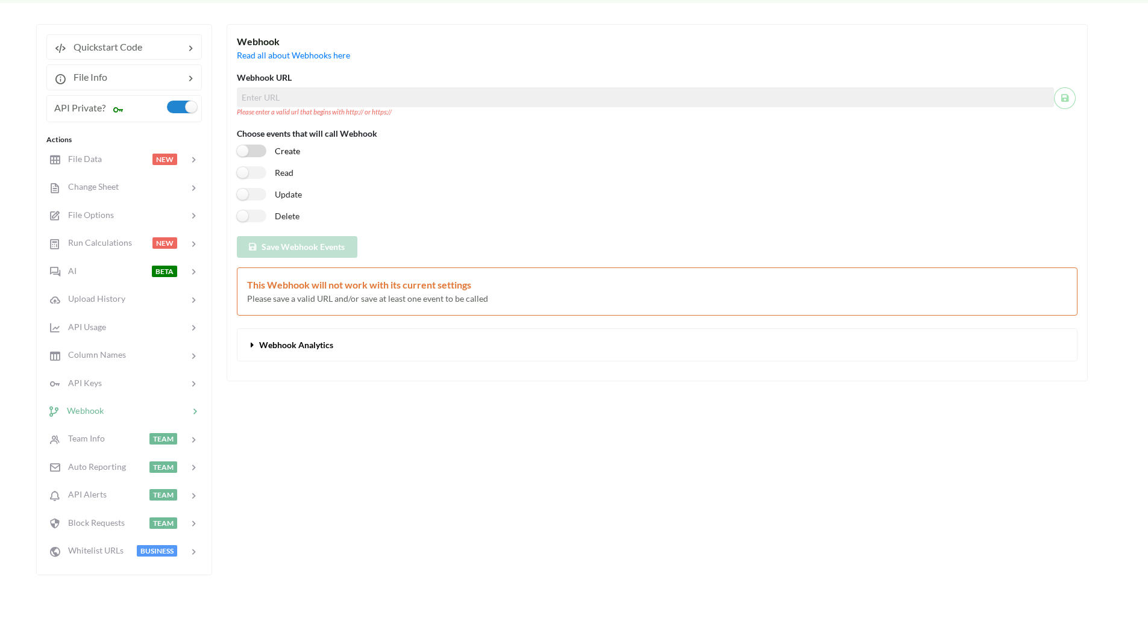
click at [260, 153] on label "Create" at bounding box center [268, 151] width 63 height 13
checkbox input "true"
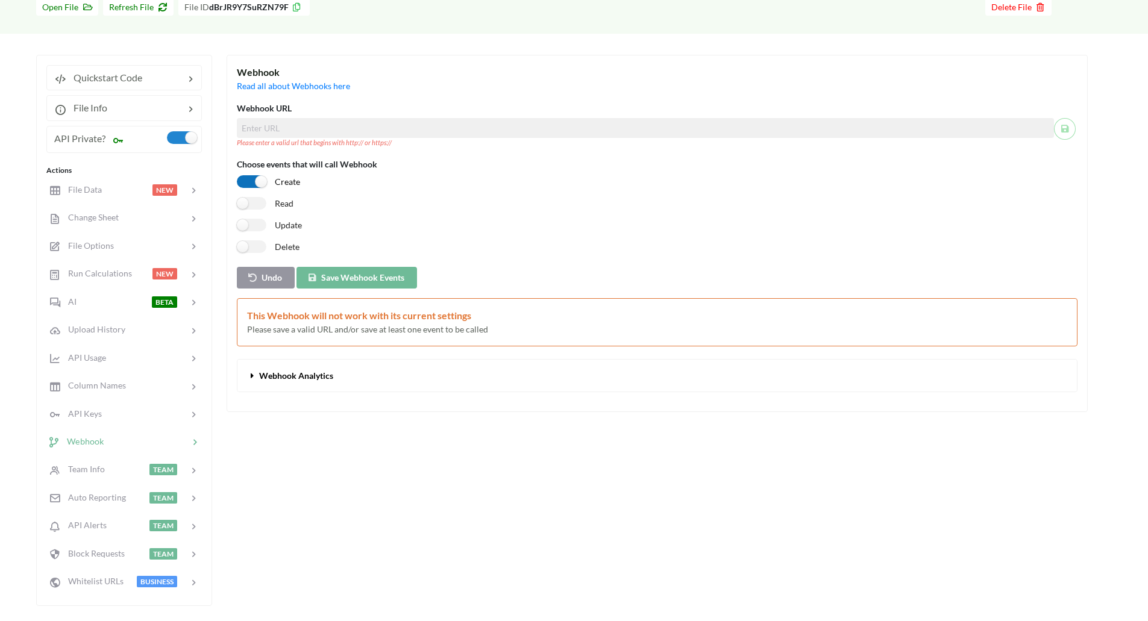
scroll to position [0, 0]
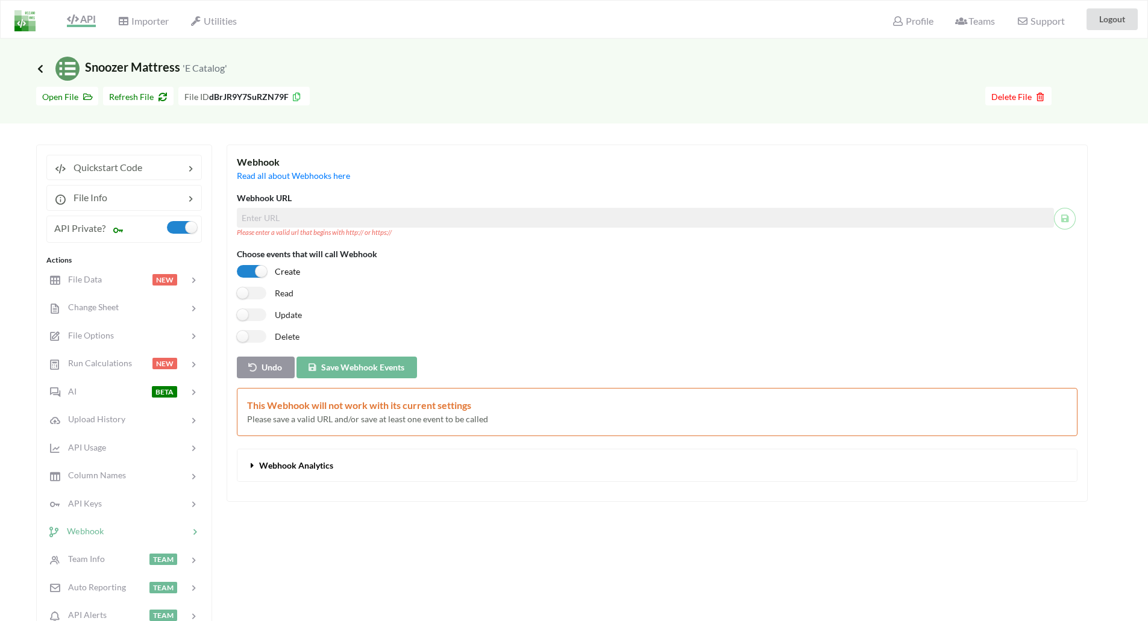
click at [42, 65] on icon at bounding box center [40, 69] width 11 height 10
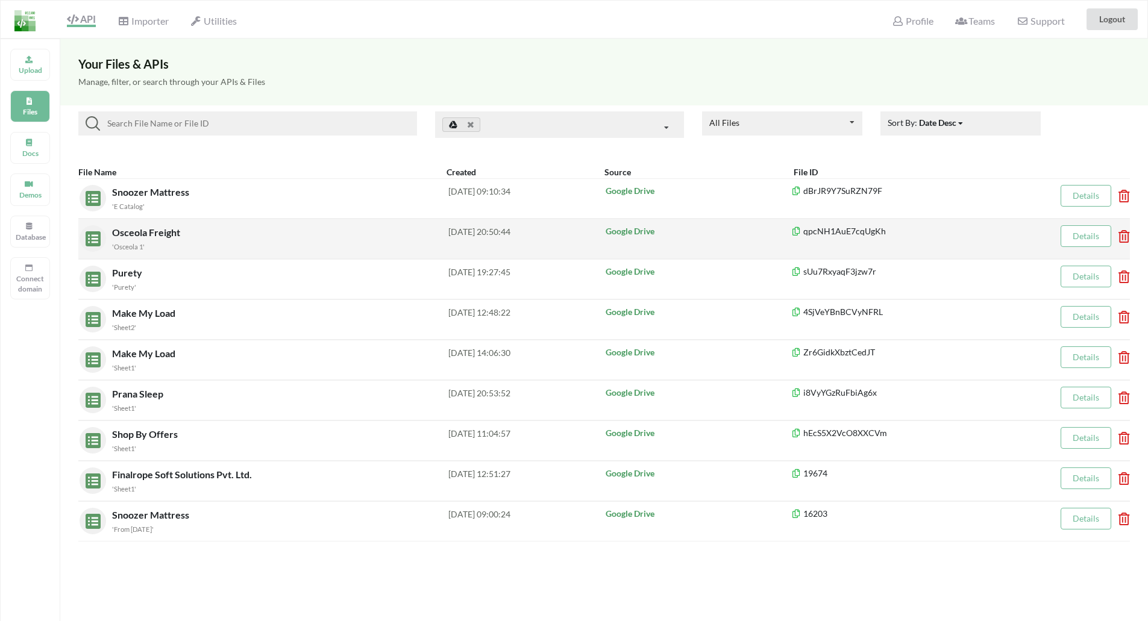
click at [171, 242] on div "'Osceola 1'" at bounding box center [280, 246] width 336 height 13
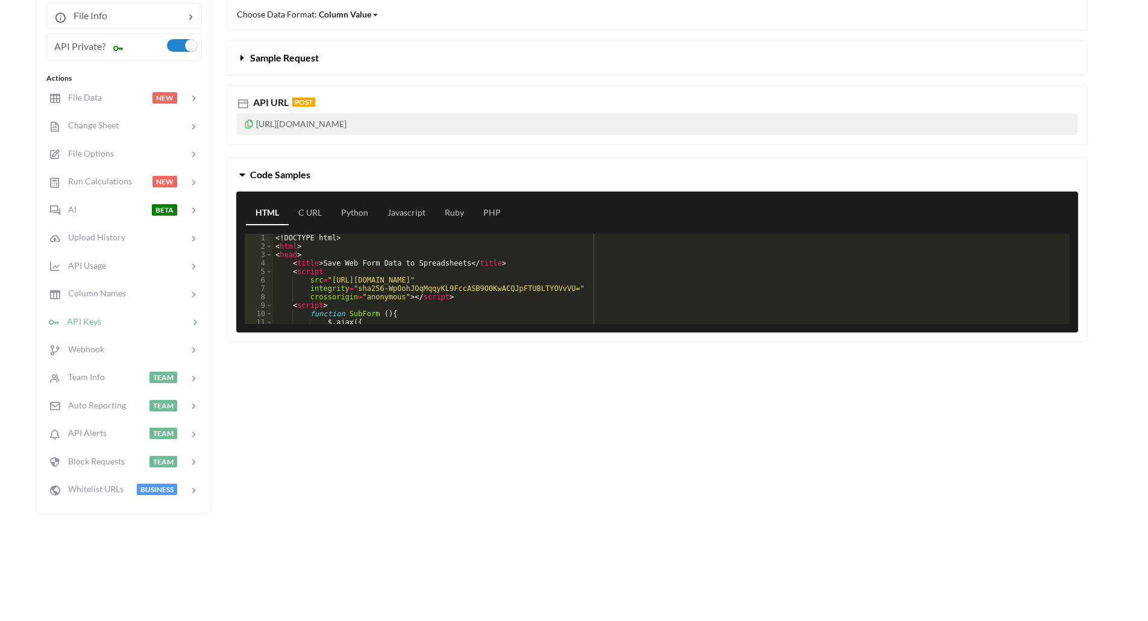
click at [95, 326] on span "API Keys" at bounding box center [81, 321] width 42 height 10
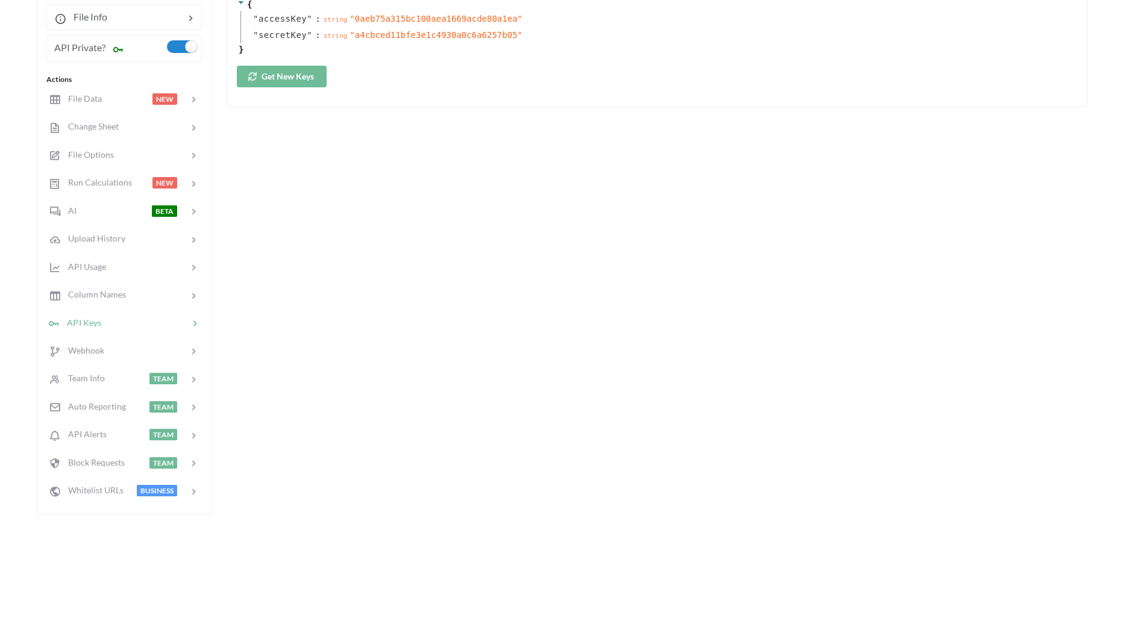
scroll to position [182, 0]
click at [100, 349] on span "Webhook" at bounding box center [82, 349] width 44 height 10
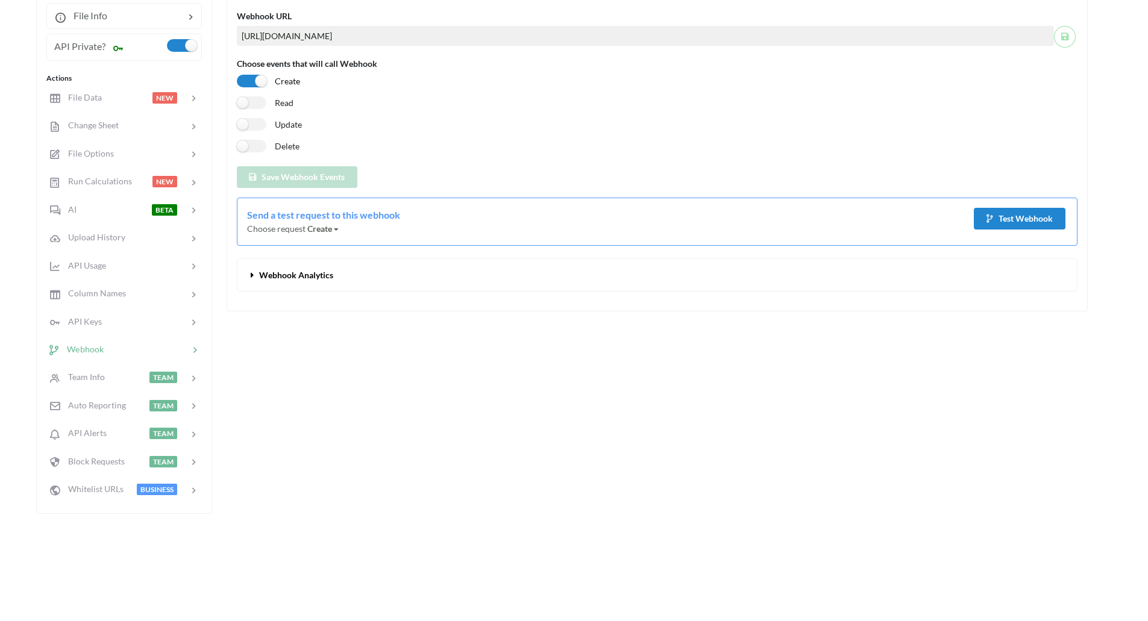
click at [354, 31] on input "https://osceolafr8.com/wp-content/themes/stike-child/webhook-handler.php" at bounding box center [645, 36] width 817 height 20
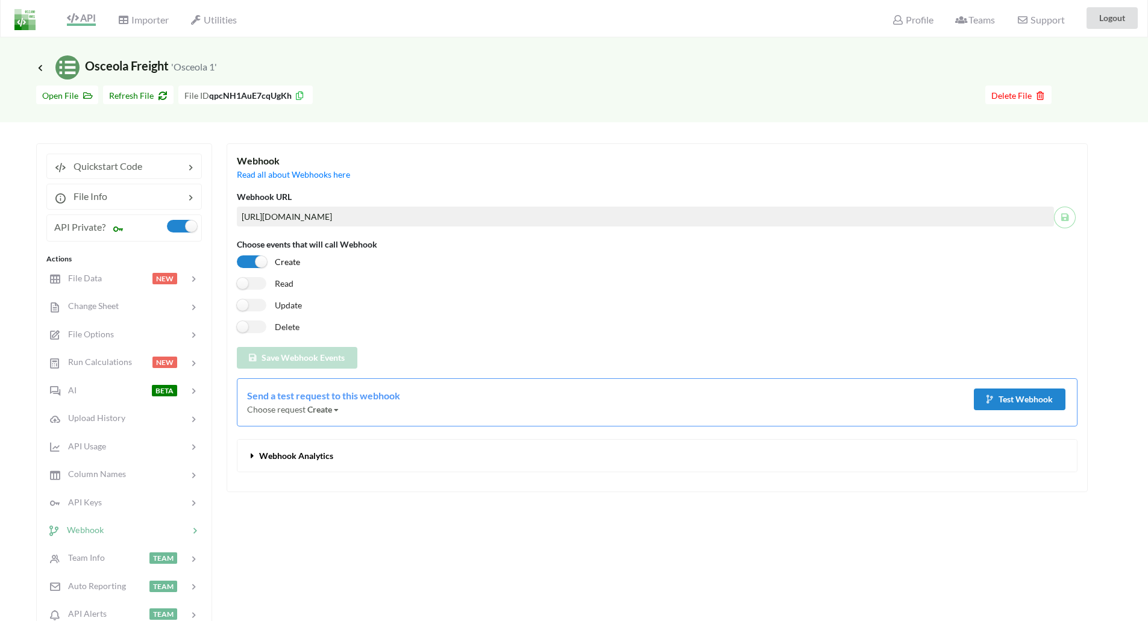
scroll to position [0, 0]
click at [39, 69] on icon at bounding box center [40, 69] width 11 height 10
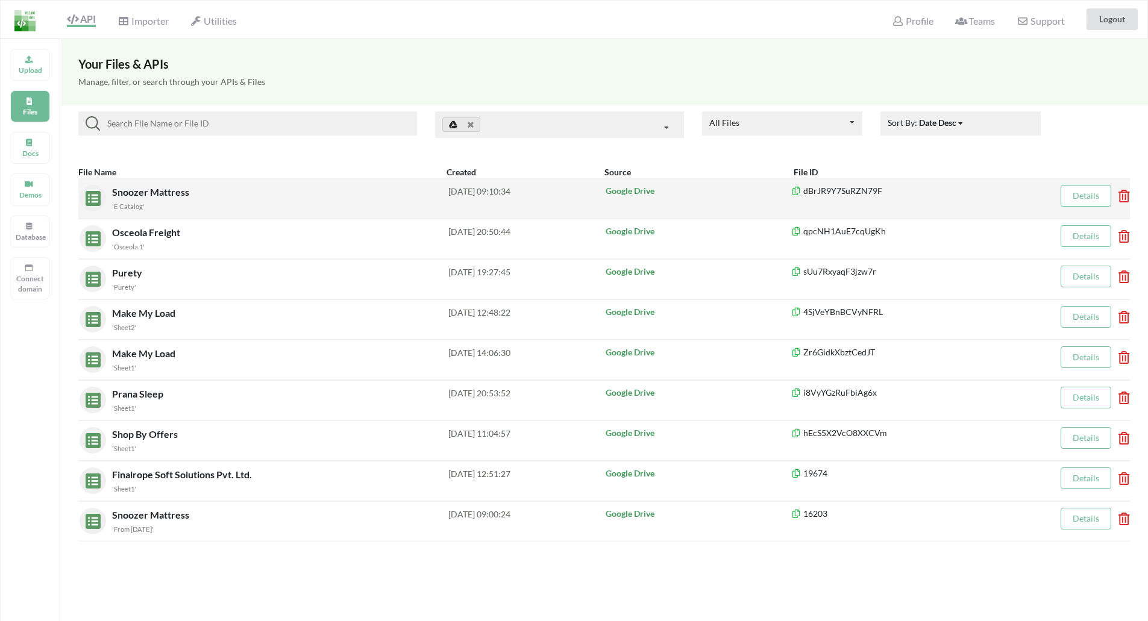
click at [184, 202] on div "'E Catalog'" at bounding box center [280, 205] width 336 height 13
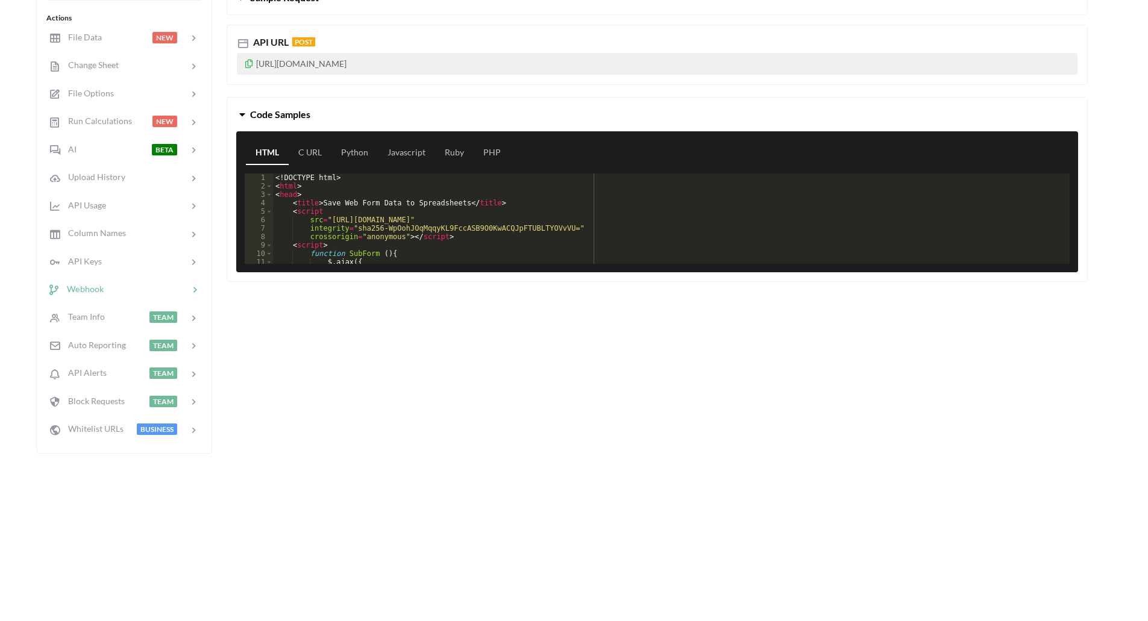
click at [110, 289] on div at bounding box center [146, 290] width 85 height 14
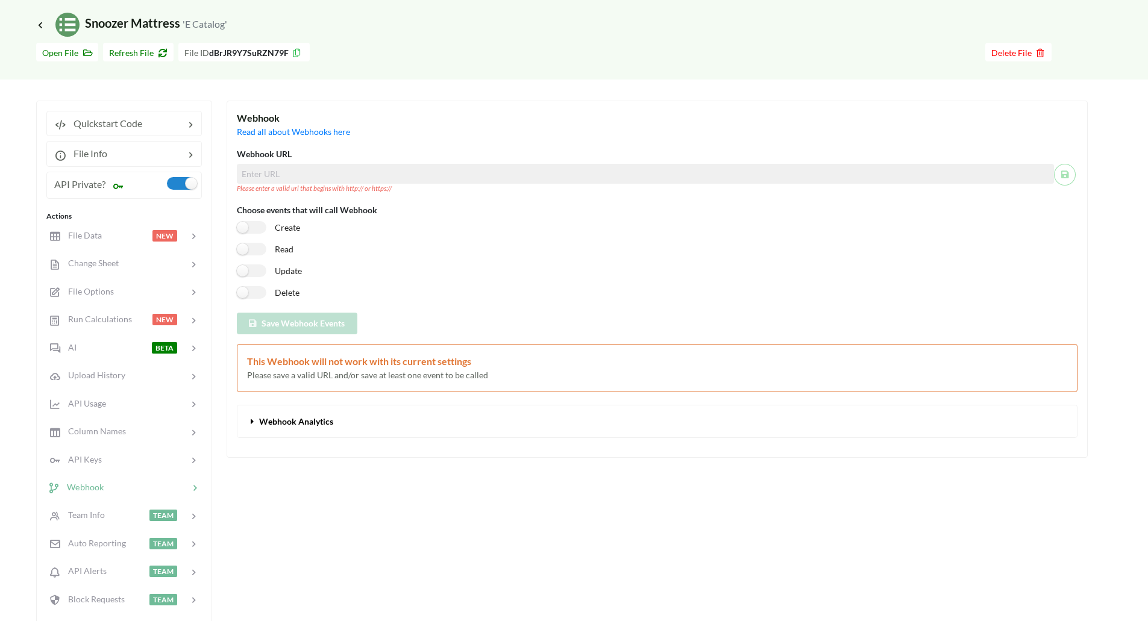
scroll to position [1, 0]
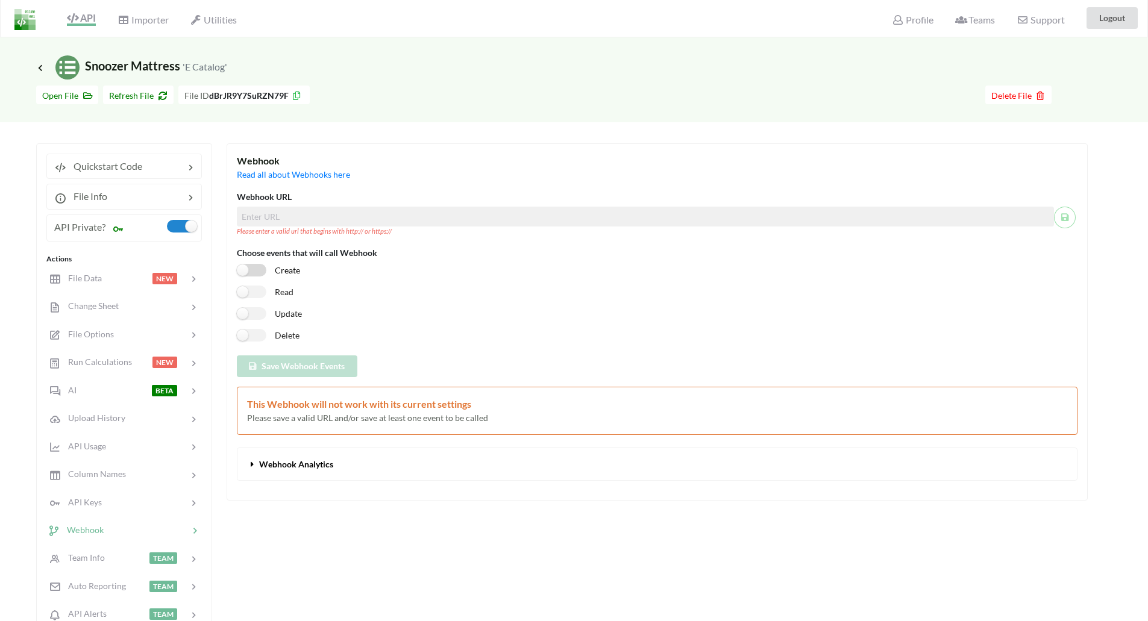
click at [260, 274] on label "Create" at bounding box center [268, 270] width 63 height 13
checkbox input "true"
click at [317, 221] on input at bounding box center [645, 217] width 817 height 20
paste input "https://osceolafr8.com/wp-content/themes/stike-child/webhook-handler.php"
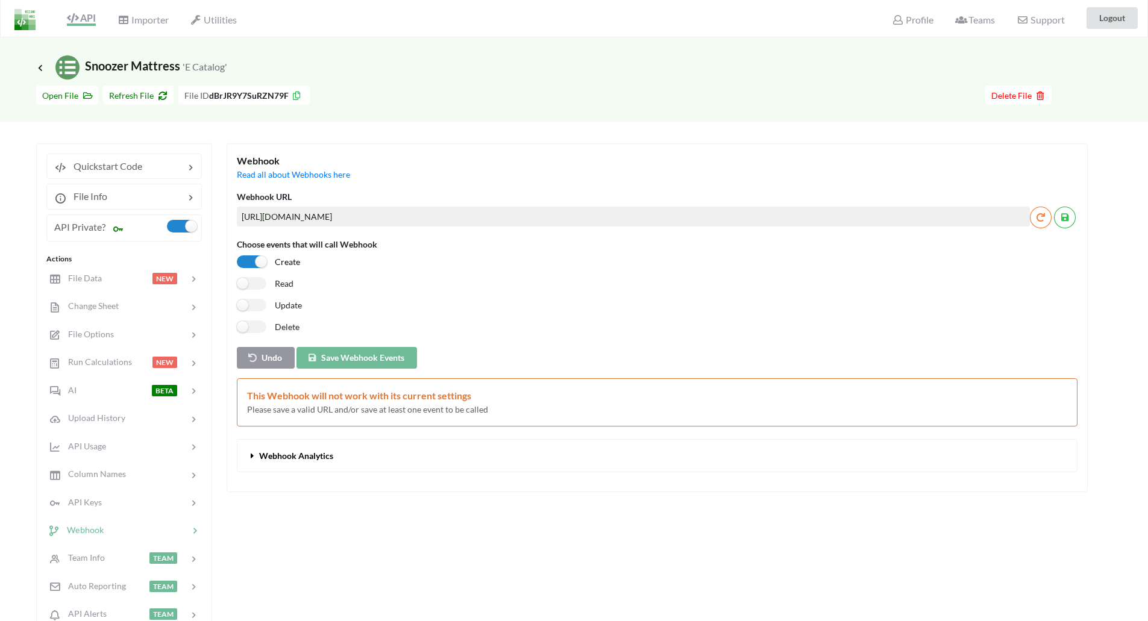
drag, startPoint x: 447, startPoint y: 217, endPoint x: 534, endPoint y: 219, distance: 87.4
click at [534, 219] on input "https://osceolafr8.com/wp-content/themes/stike-child/webhook-handler.php" at bounding box center [633, 217] width 793 height 20
paste input "catalog-webhook"
drag, startPoint x: 330, startPoint y: 219, endPoint x: 583, endPoint y: 221, distance: 252.5
click at [583, 221] on input "https://osceolafr8.com/wp-content/themes/stike-child/catalog-webhook.php" at bounding box center [633, 217] width 793 height 20
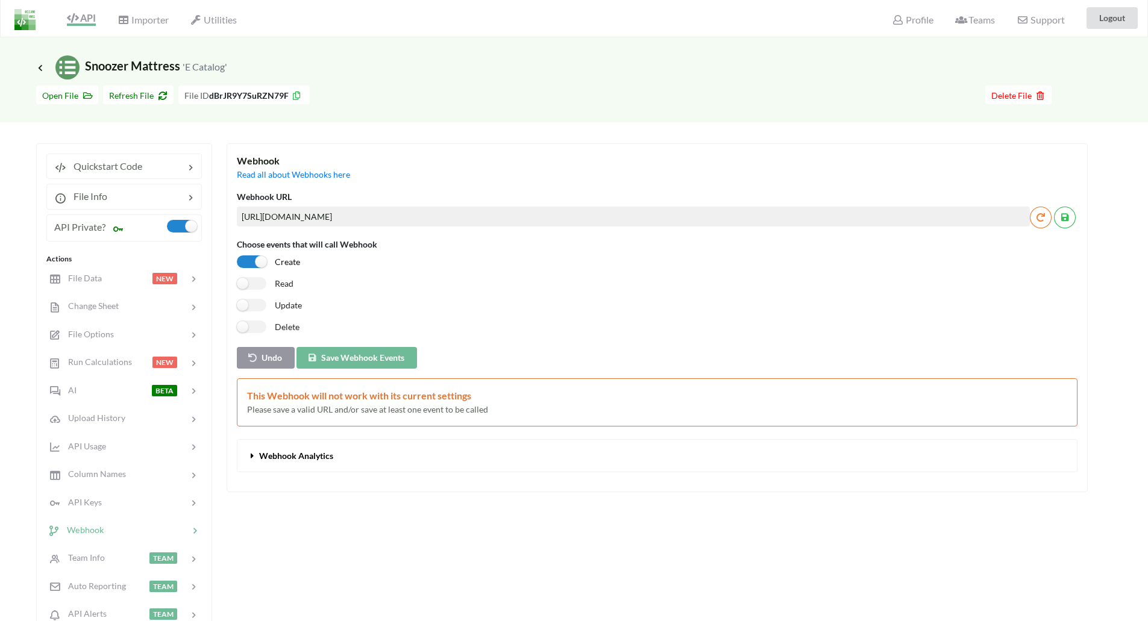
paste input "hello-theme-child-master"
click at [278, 217] on input "https://osceolafr8.com/wp-content/themes/hello-theme-child-master/catalog-webho…" at bounding box center [633, 217] width 793 height 20
type input "[URL][DOMAIN_NAME]"
click at [354, 358] on button "Save Webhook Events" at bounding box center [356, 358] width 121 height 22
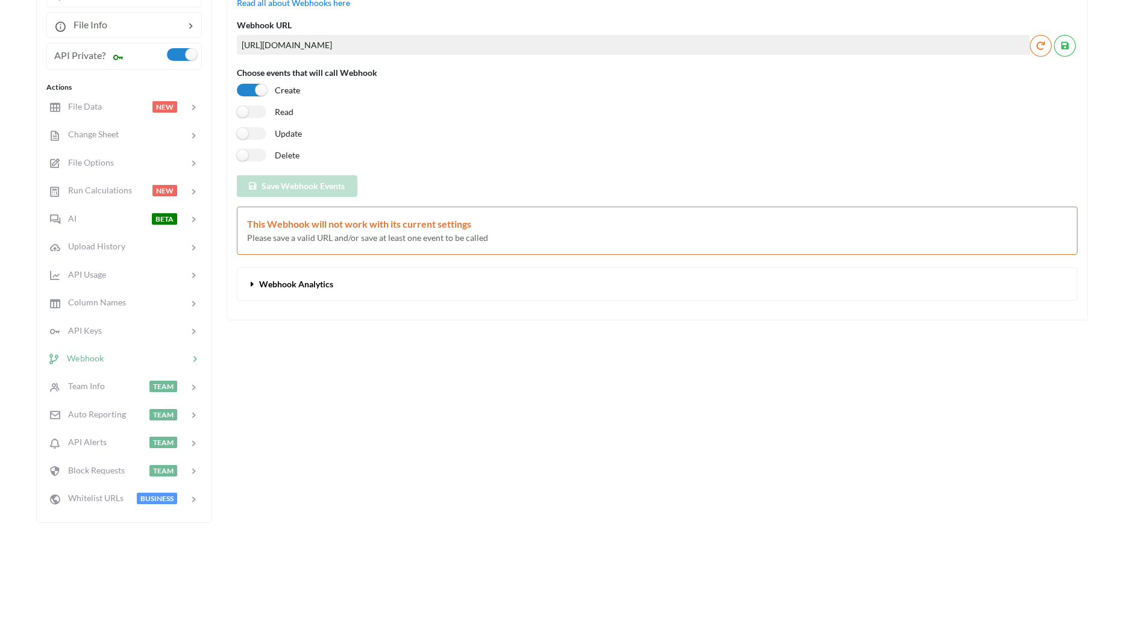
scroll to position [182, 0]
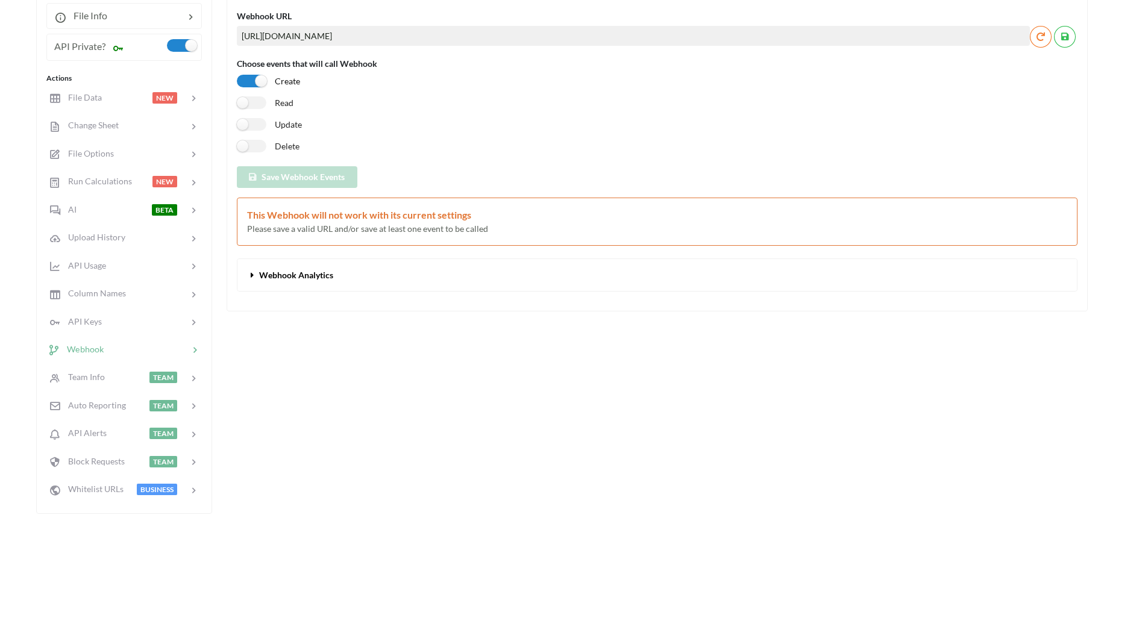
click at [313, 285] on button "Webhook Analytics" at bounding box center [656, 275] width 839 height 32
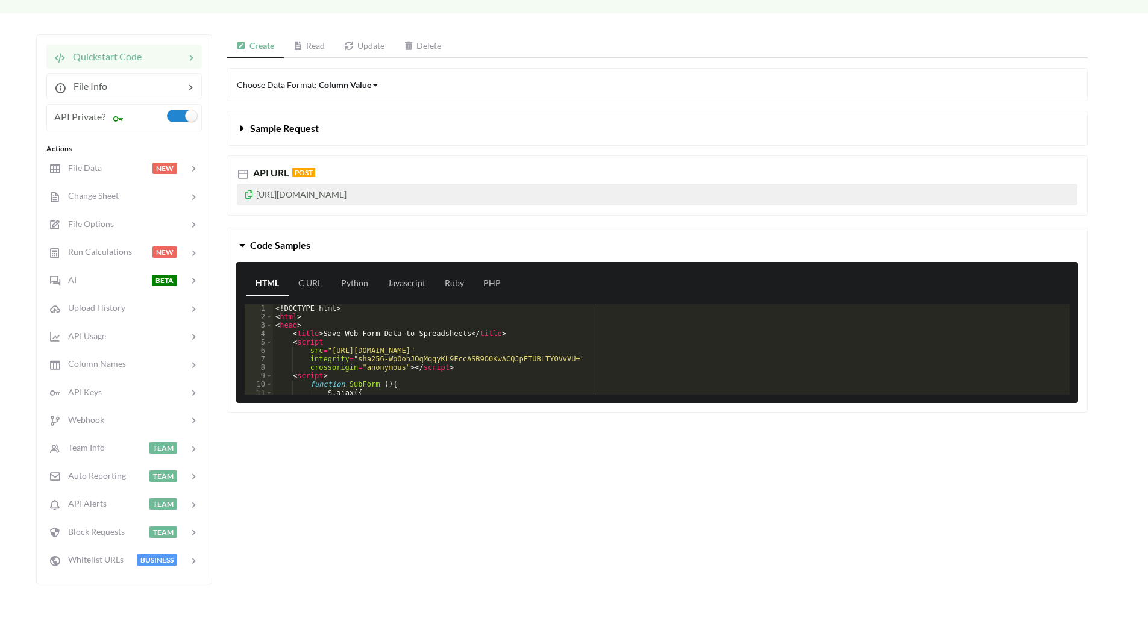
scroll to position [121, 0]
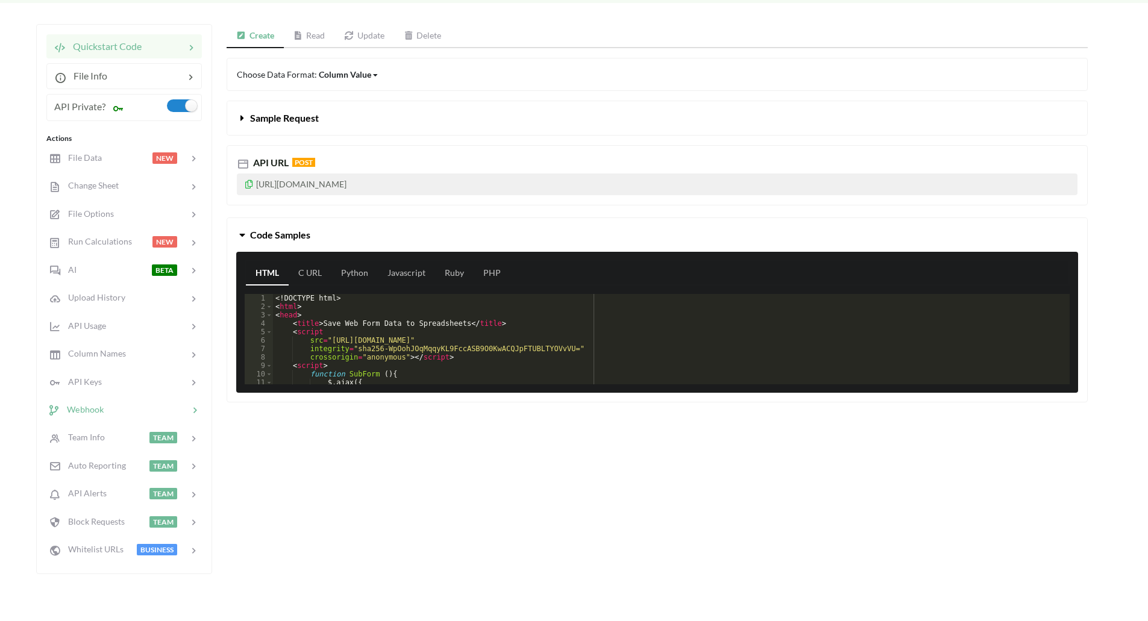
click at [98, 408] on span "Webhook" at bounding box center [82, 409] width 44 height 10
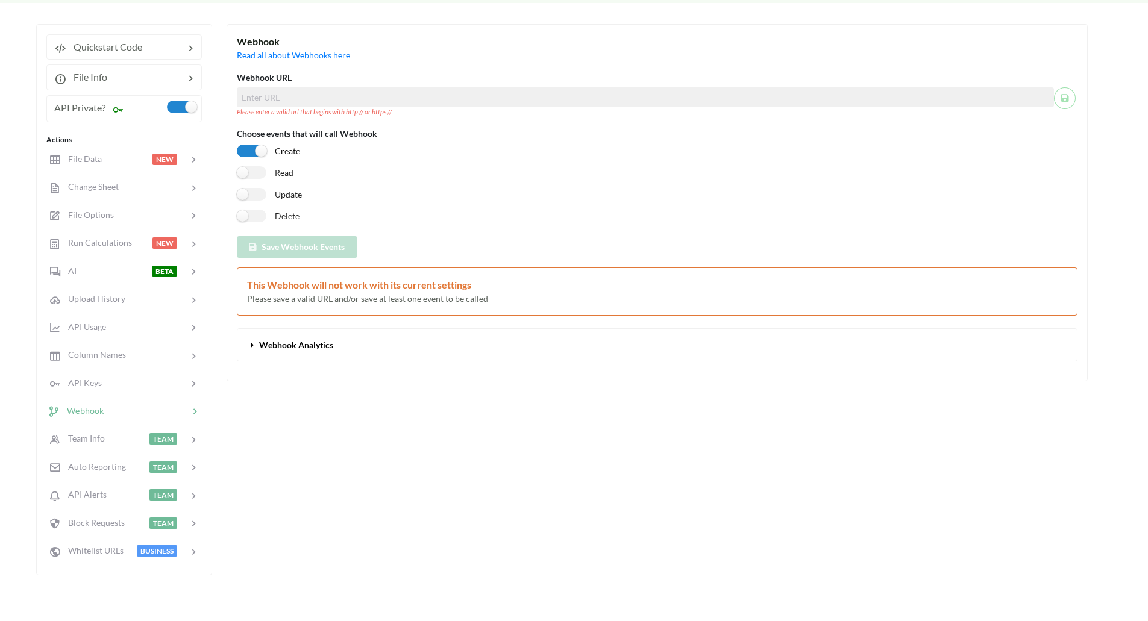
click at [279, 348] on span "Webhook Analytics" at bounding box center [296, 345] width 74 height 10
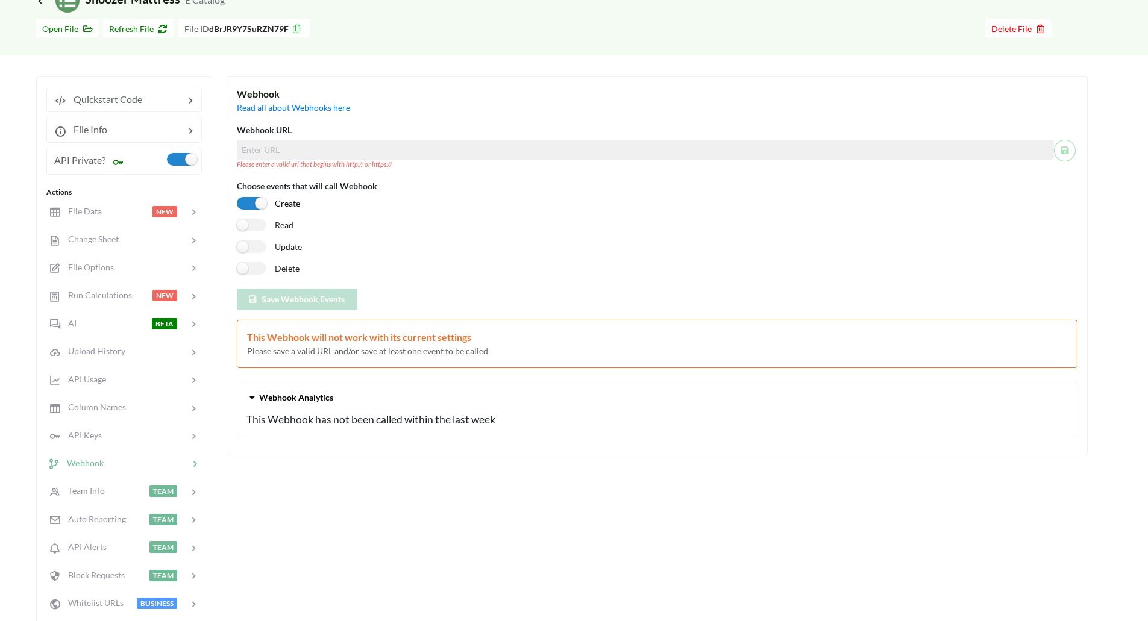
scroll to position [0, 0]
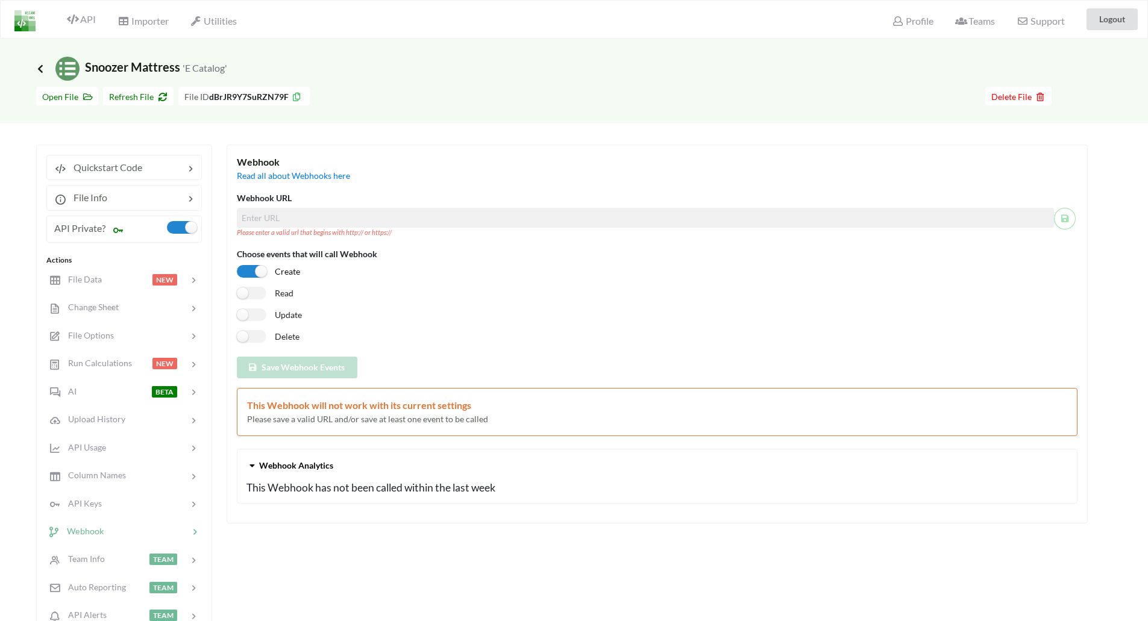
click at [36, 71] on div "Icon Link Snoozer Mattress 'E Catalog'" at bounding box center [574, 60] width 1148 height 42
click at [44, 66] on icon at bounding box center [40, 69] width 11 height 10
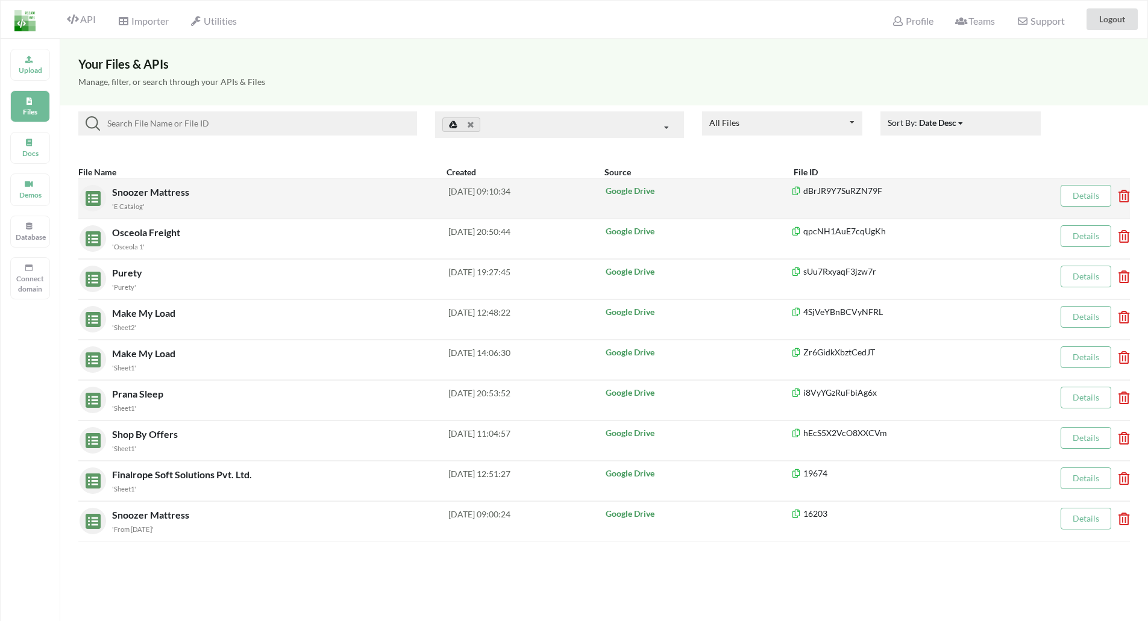
click at [148, 198] on div "Snoozer Mattress 'E Catalog'" at bounding box center [280, 198] width 336 height 27
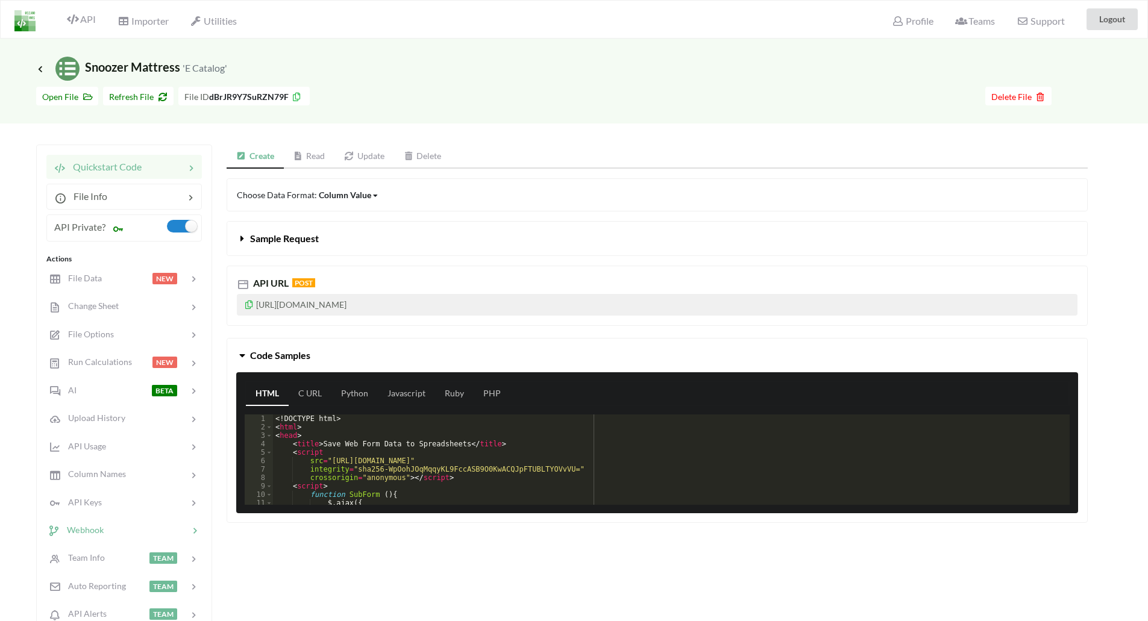
click at [96, 533] on span "Webhook" at bounding box center [82, 530] width 44 height 10
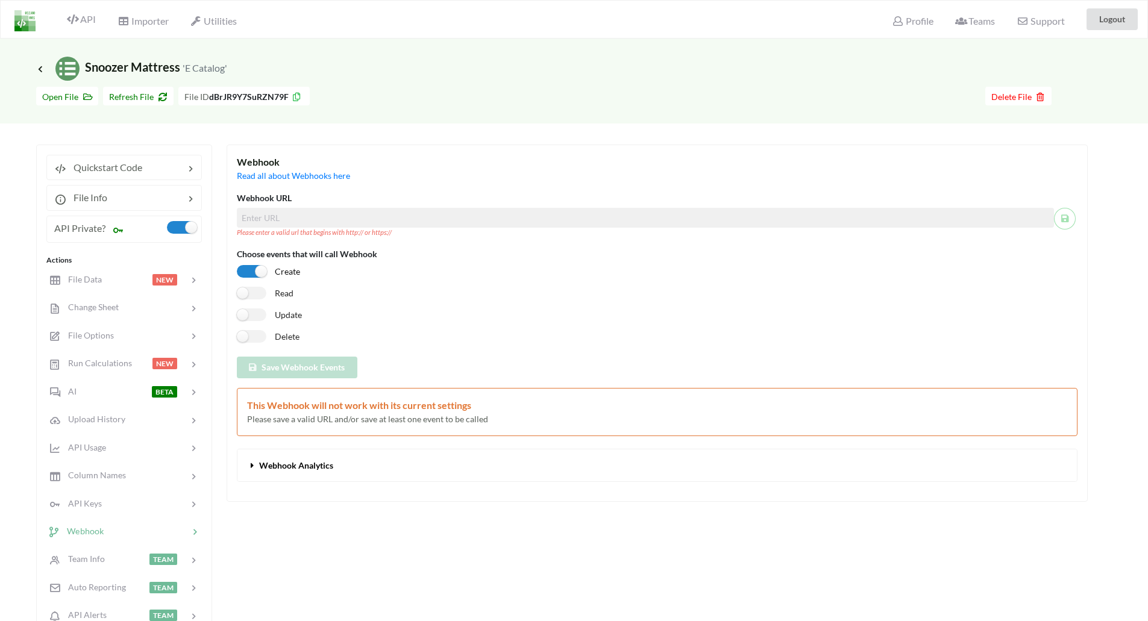
click at [323, 219] on input at bounding box center [645, 218] width 817 height 20
paste input "wp-content/themes/hello-theme-child-master/catalog-webhook.php"
click at [240, 213] on input "wp-content/themes/hello-theme-child-master/catalog-webhook.php" at bounding box center [633, 218] width 793 height 20
paste input "[URL][DOMAIN_NAME]"
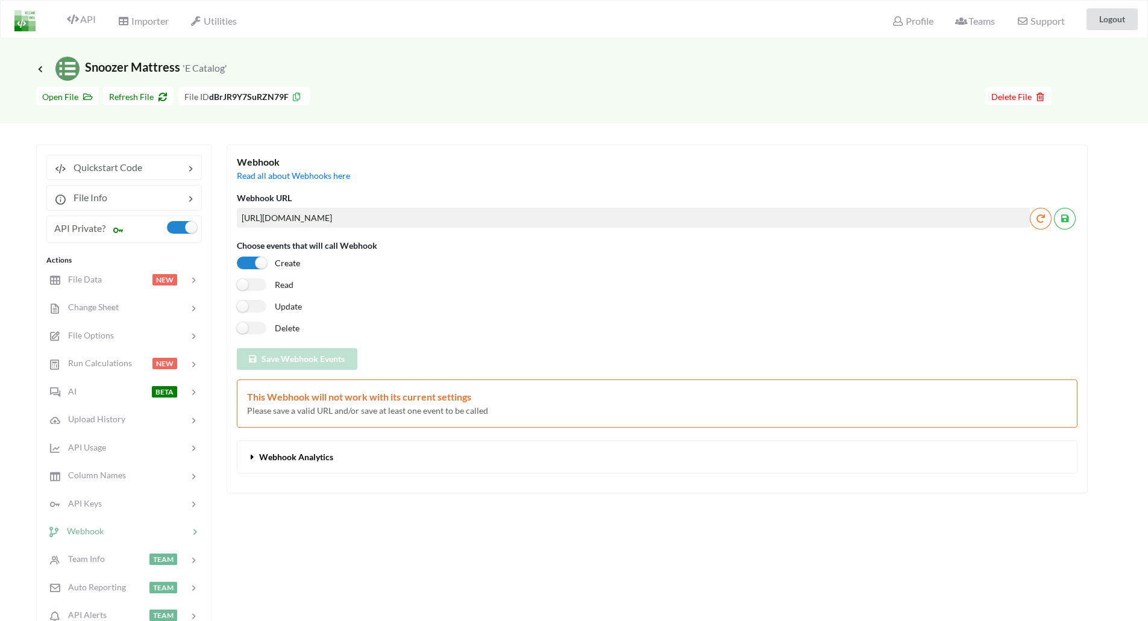
click at [574, 213] on input "[URL][DOMAIN_NAME]" at bounding box center [633, 218] width 793 height 20
click at [507, 158] on div "Webhook" at bounding box center [657, 162] width 841 height 14
click at [1068, 224] on button at bounding box center [1065, 219] width 22 height 22
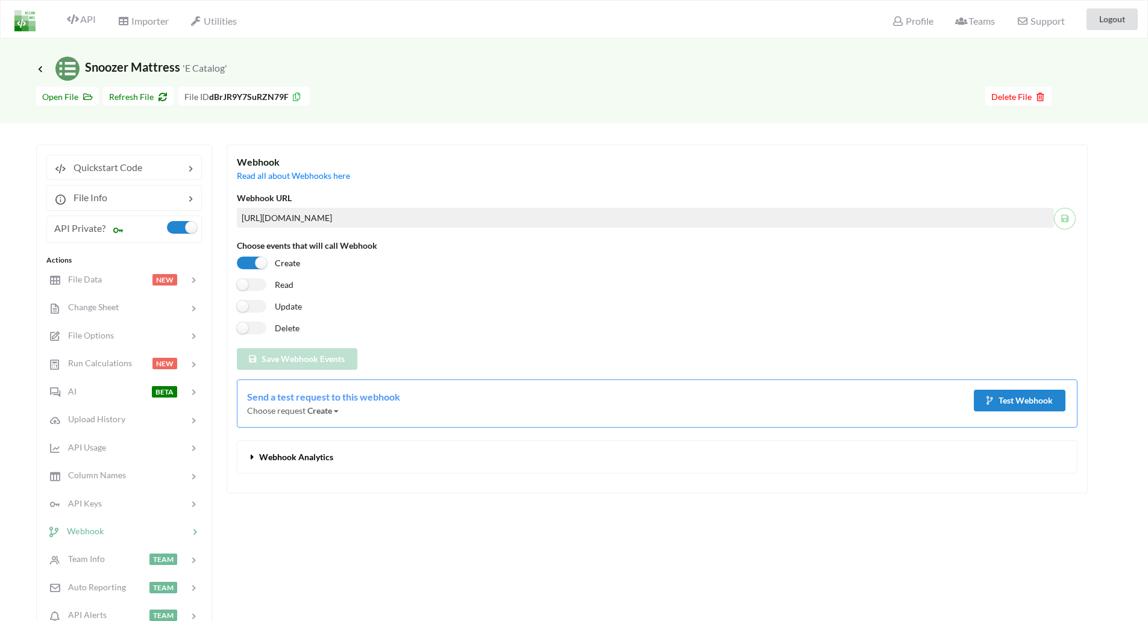
click at [333, 410] on div "Create Read Create" at bounding box center [323, 410] width 33 height 13
click at [1029, 398] on button "Test Webhook" at bounding box center [1020, 401] width 92 height 22
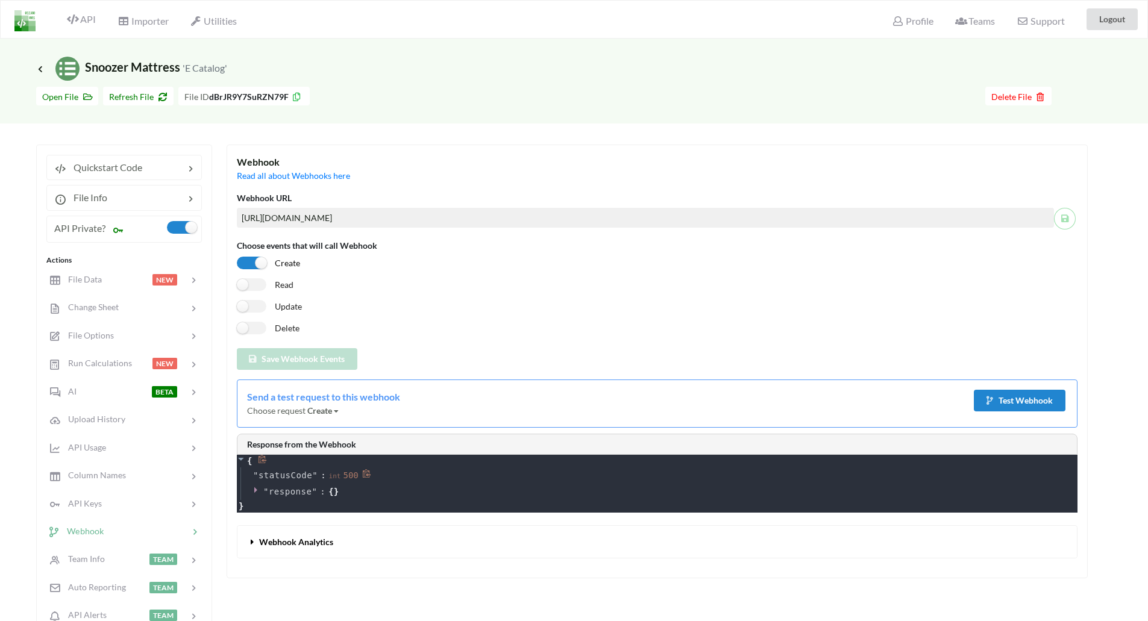
click at [363, 474] on icon at bounding box center [367, 473] width 8 height 8
click at [363, 475] on icon at bounding box center [367, 473] width 8 height 8
click at [366, 475] on span "✔" at bounding box center [368, 476] width 5 height 10
click at [391, 482] on div "" statusCode " : int 500 ✔" at bounding box center [658, 476] width 837 height 16
click at [572, 222] on input "[URL][DOMAIN_NAME]" at bounding box center [645, 218] width 817 height 20
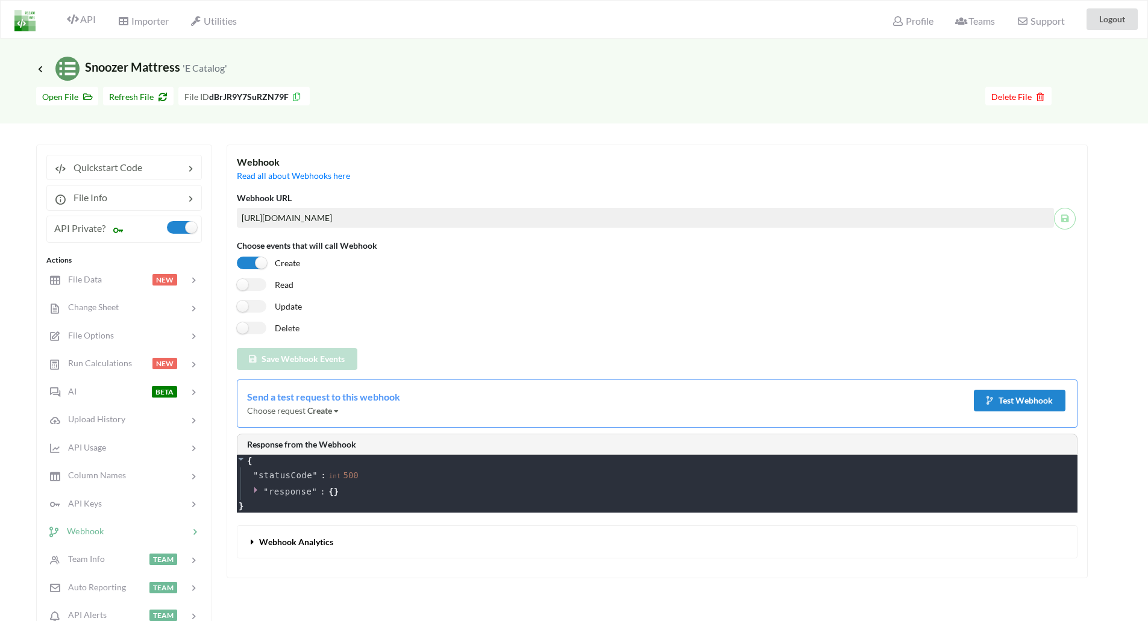
click at [290, 222] on input "[URL][DOMAIN_NAME]" at bounding box center [645, 218] width 817 height 20
paste input "/home/snoozermain/public_html"
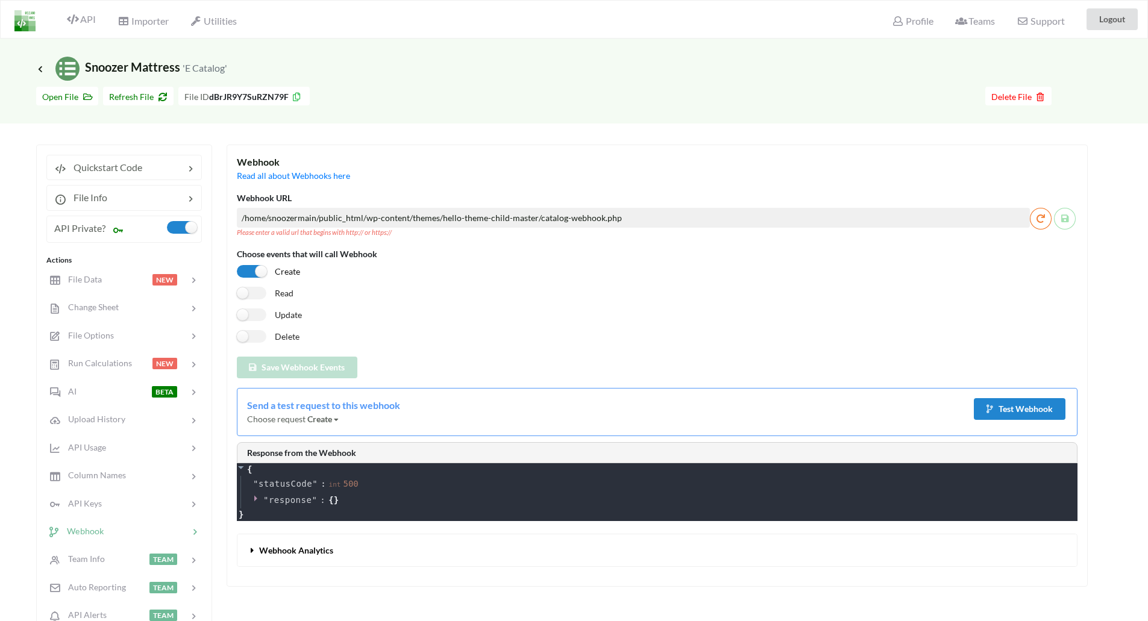
click at [418, 236] on small "Please enter a valid url that begins with http:// or https://" at bounding box center [633, 233] width 793 height 10
drag, startPoint x: 363, startPoint y: 215, endPoint x: 199, endPoint y: 216, distance: 163.9
click at [199, 216] on div "Quickstart Code File Info API Private? Actions File Data NEW Change Sheet File …" at bounding box center [561, 420] width 1051 height 551
paste input "[URL][DOMAIN_NAME]"
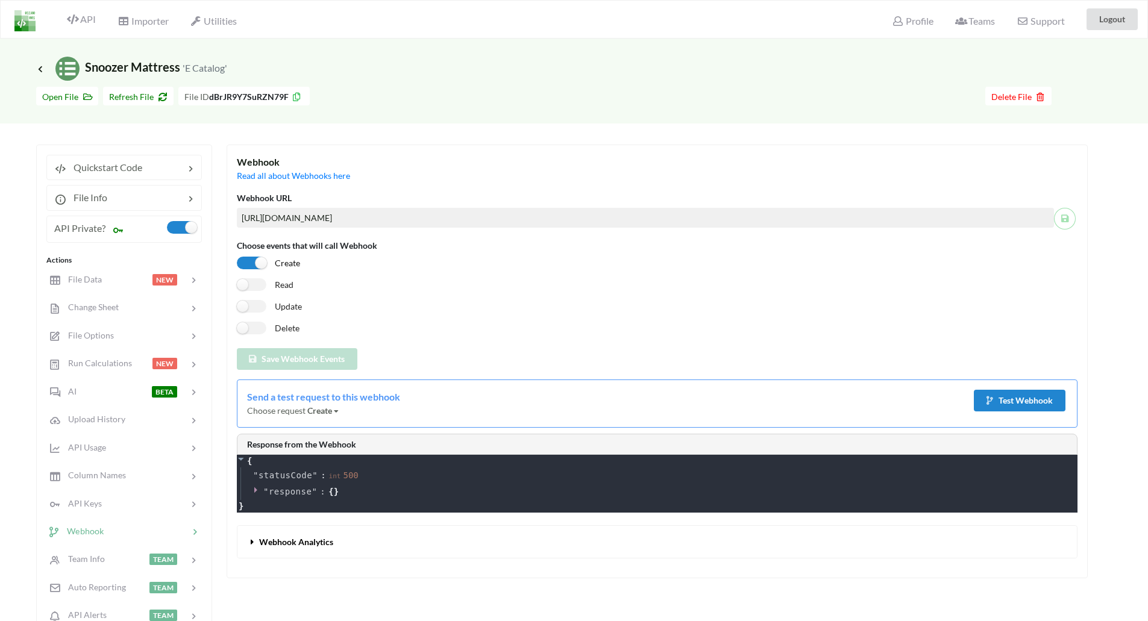
click at [1067, 222] on div at bounding box center [1066, 219] width 24 height 22
click at [1065, 218] on div at bounding box center [1066, 219] width 24 height 22
click at [780, 168] on div "Webhook" at bounding box center [657, 162] width 841 height 14
click at [1057, 215] on div at bounding box center [1066, 219] width 24 height 22
drag, startPoint x: 1059, startPoint y: 215, endPoint x: 1066, endPoint y: 218, distance: 7.8
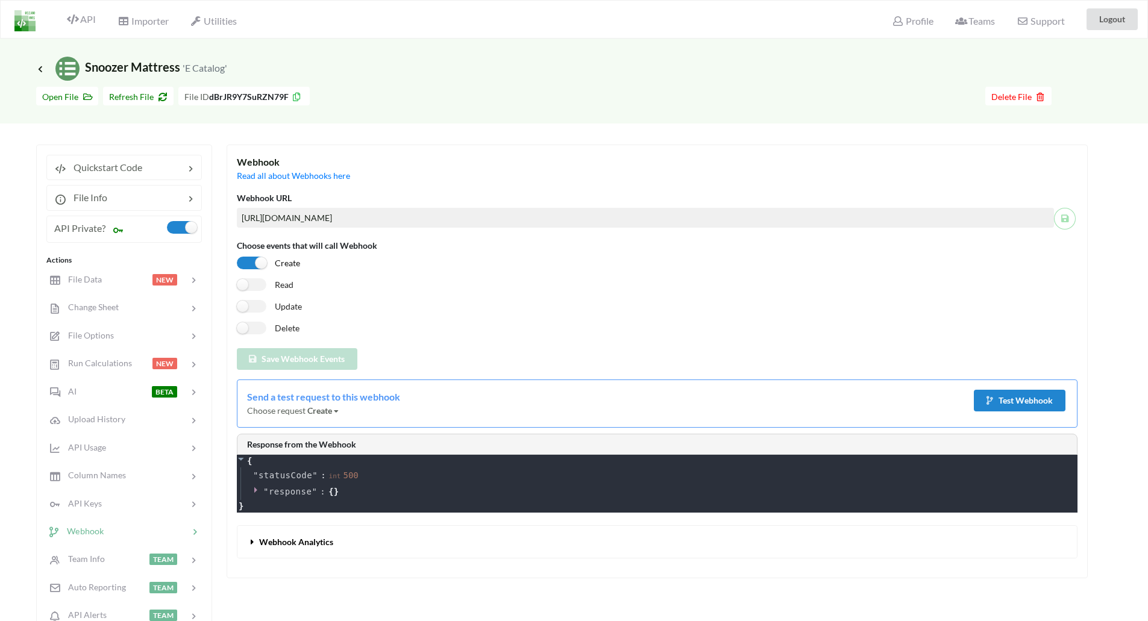
click at [1065, 218] on div at bounding box center [1066, 219] width 24 height 22
click at [1066, 218] on div at bounding box center [1066, 219] width 24 height 22
click at [994, 221] on input "[URL][DOMAIN_NAME]" at bounding box center [645, 218] width 817 height 20
type input "[URL][DOMAIN_NAME]"
click at [1068, 214] on div at bounding box center [1066, 219] width 24 height 22
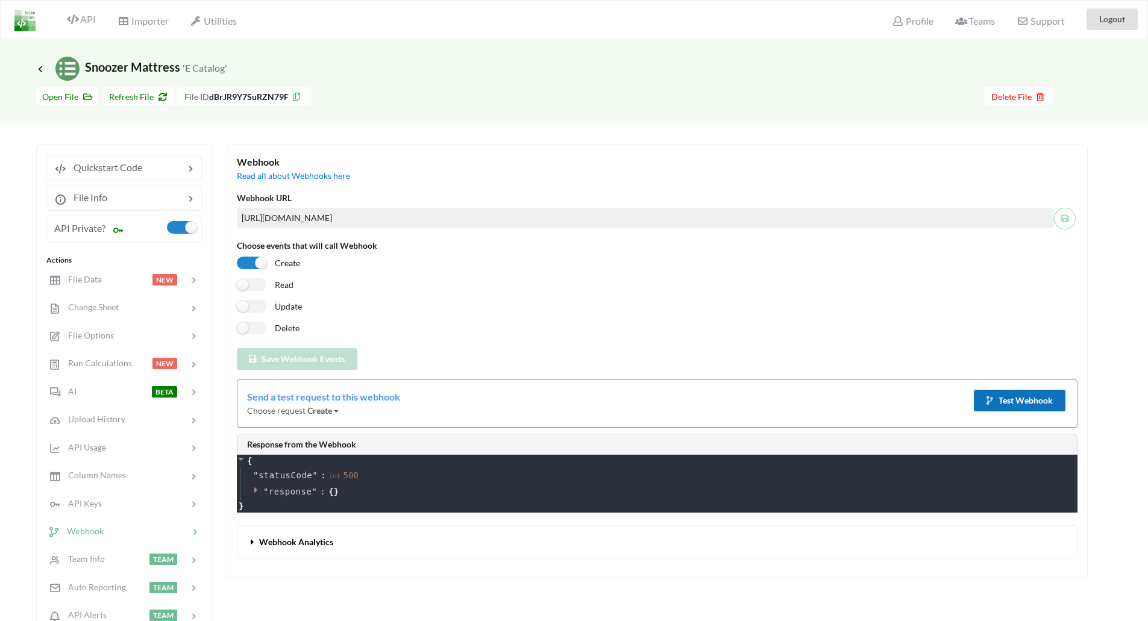
click at [1033, 399] on button "Test Webhook" at bounding box center [1020, 401] width 92 height 22
click at [310, 541] on span "Webhook Analytics" at bounding box center [296, 542] width 74 height 10
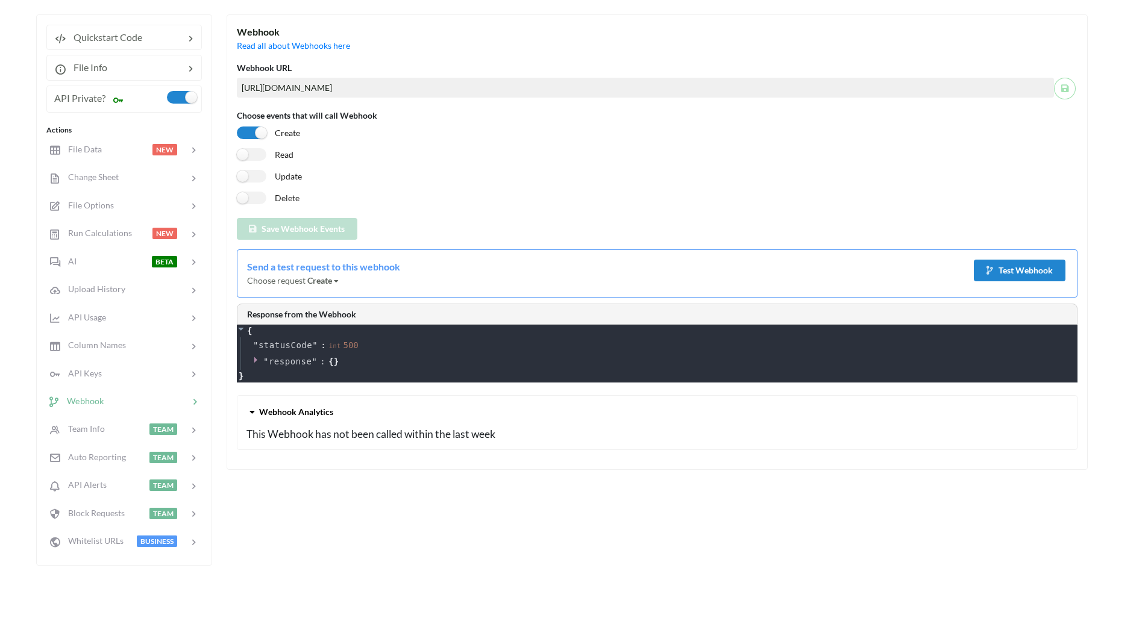
scroll to position [60, 0]
